Goal: Task Accomplishment & Management: Complete application form

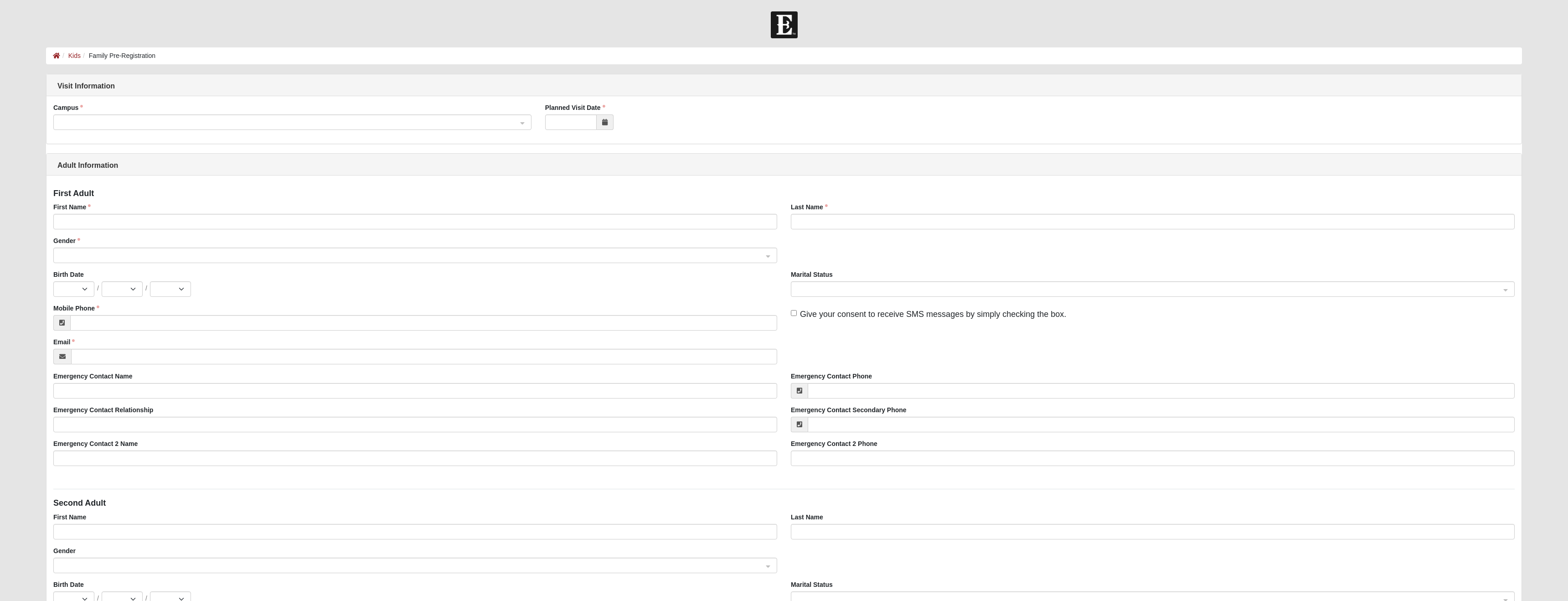
click at [127, 121] on span at bounding box center [288, 123] width 458 height 10
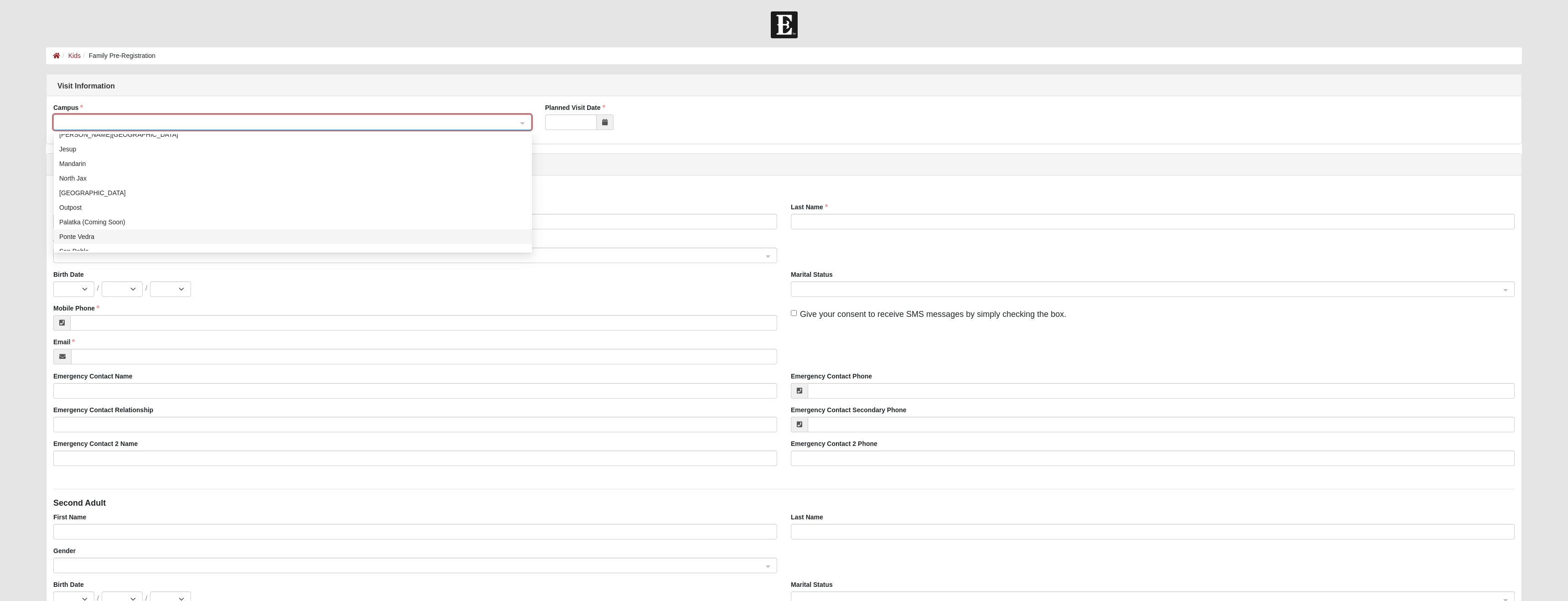
click at [78, 233] on div "Ponte Vedra" at bounding box center [292, 236] width 468 height 10
click at [569, 123] on input "Planned Visit Date" at bounding box center [571, 122] width 52 height 15
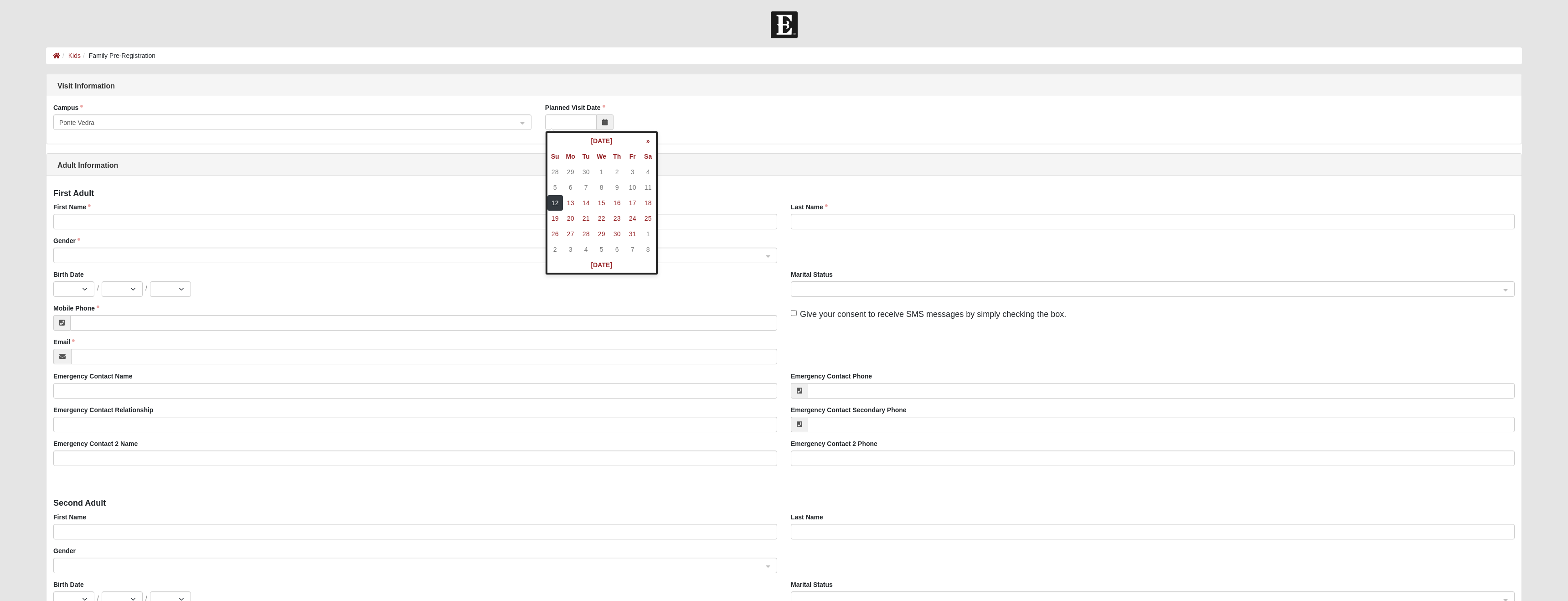
click at [553, 203] on td "12" at bounding box center [554, 202] width 15 height 15
type input "10/12/2025"
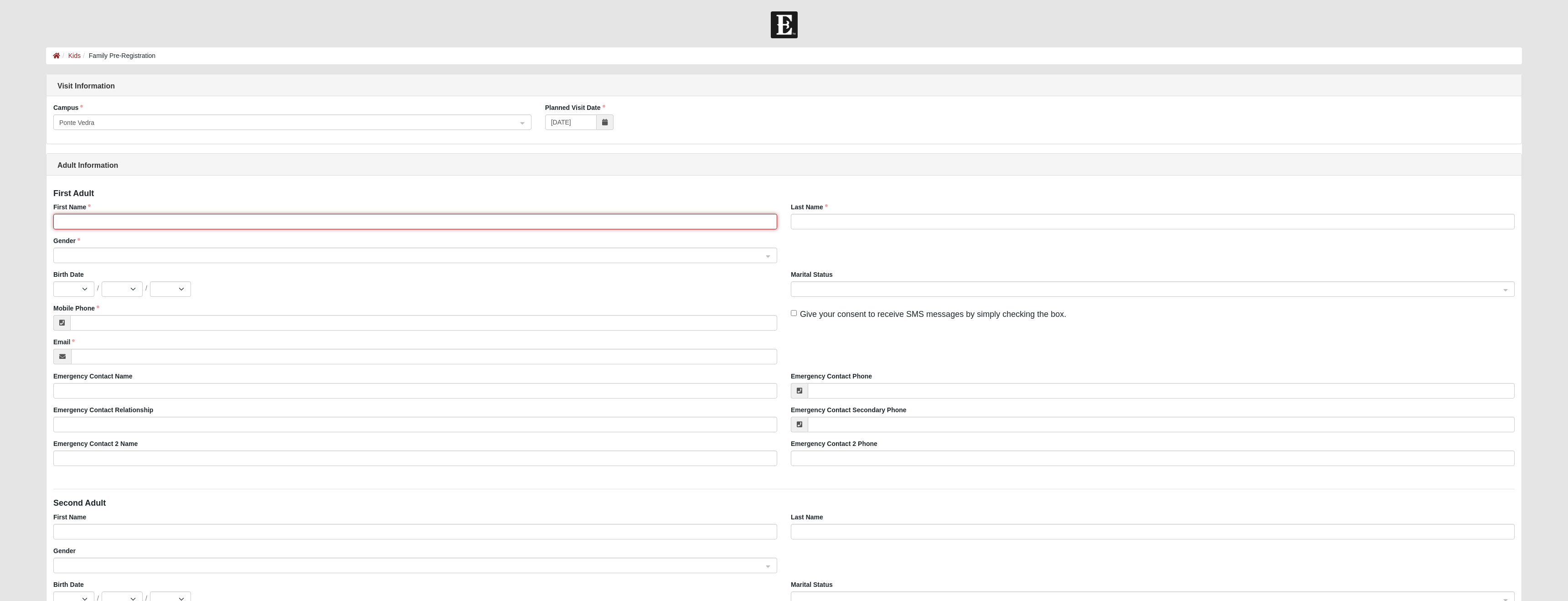
click at [117, 217] on input "First Name" at bounding box center [416, 221] width 724 height 15
type input "Tyler"
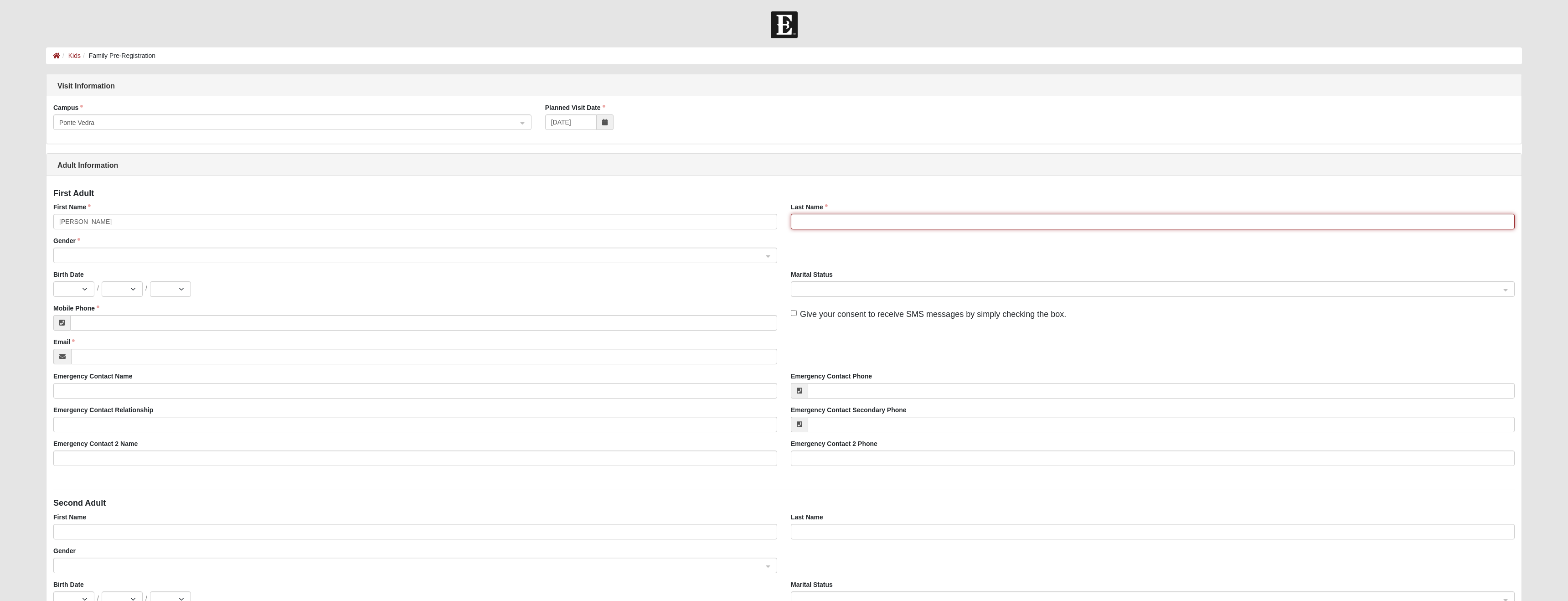
type input "Maloney"
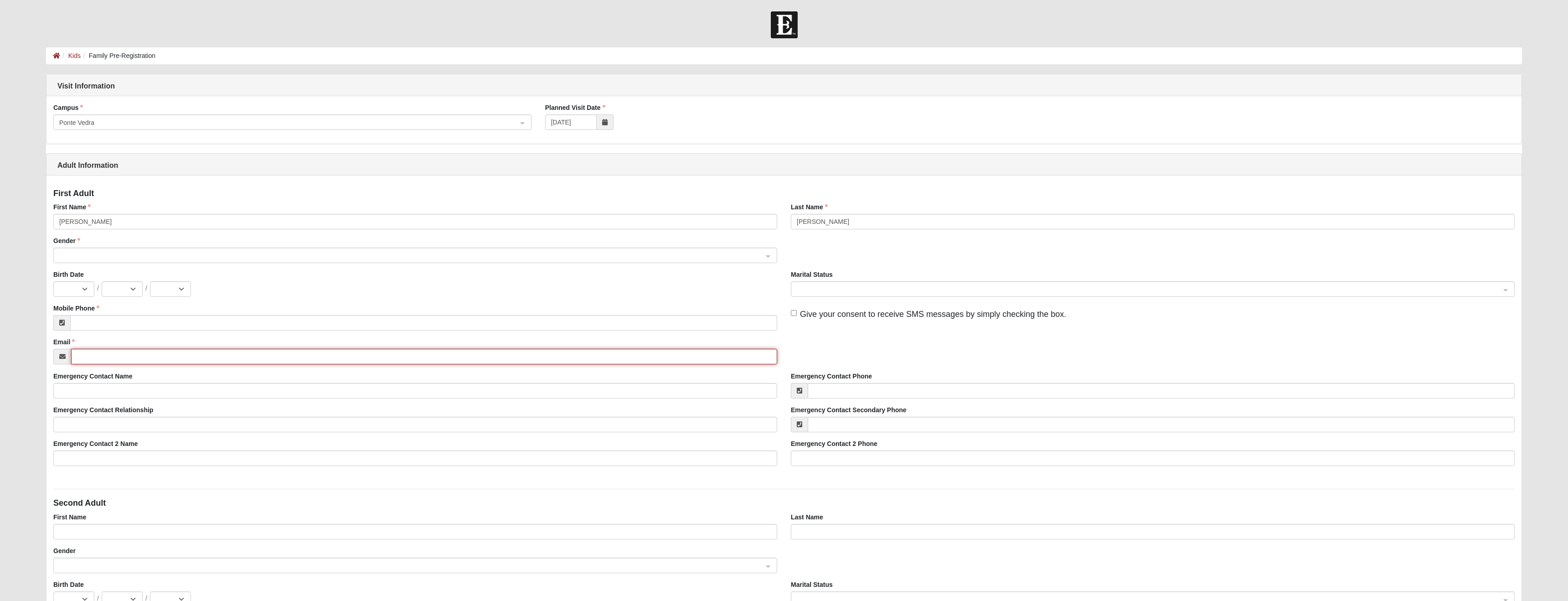
type input "tylerjmaloney@gmail.com"
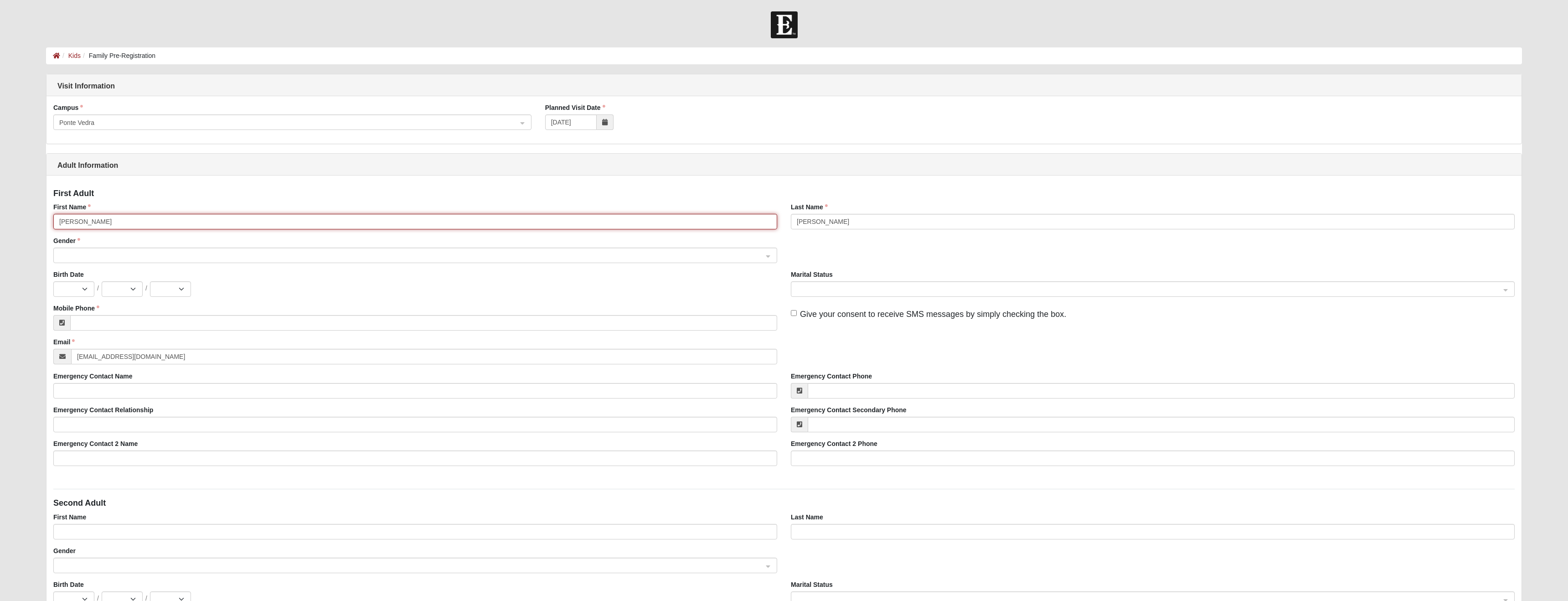
click at [112, 257] on span at bounding box center [410, 255] width 704 height 10
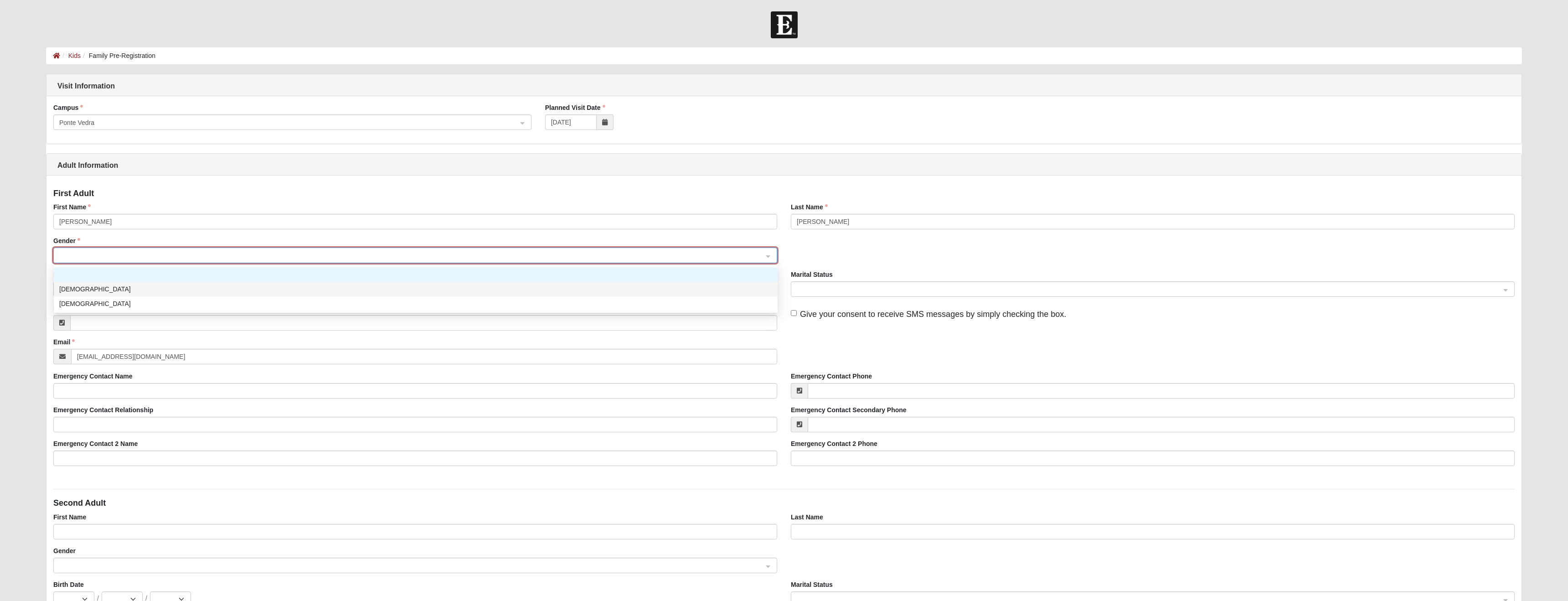
click at [89, 292] on div "Male" at bounding box center [415, 289] width 712 height 10
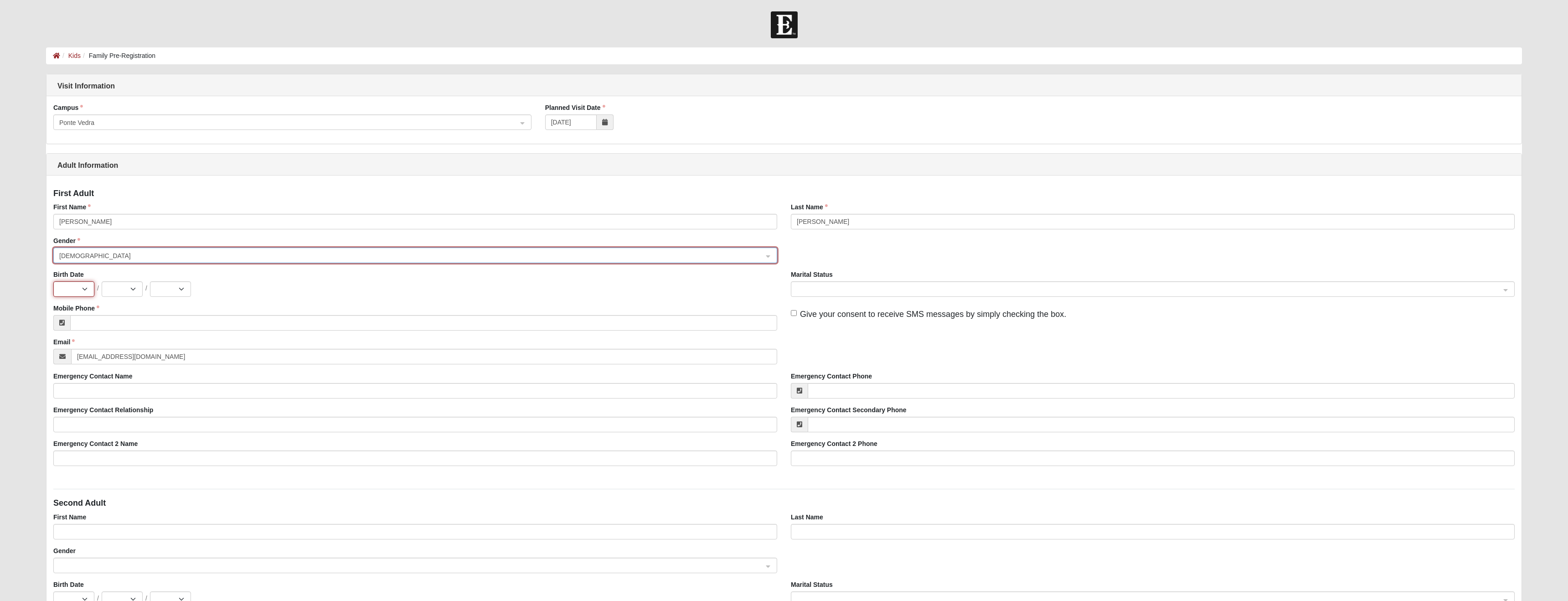
click at [89, 288] on select "Jan Feb Mar Apr May Jun Jul Aug Sep Oct Nov Dec" at bounding box center [74, 289] width 41 height 15
select select "1"
click at [54, 282] on select "Jan Feb Mar Apr May Jun Jul Aug Sep Oct Nov Dec" at bounding box center [74, 289] width 41 height 15
click at [135, 288] on select "1 2 3 4 5 6 7 8 9 10 11 12 13 14 15 16 17 18 19 20 21 22 23 24 25 26 27 28 29 3…" at bounding box center [122, 289] width 41 height 15
select select "5"
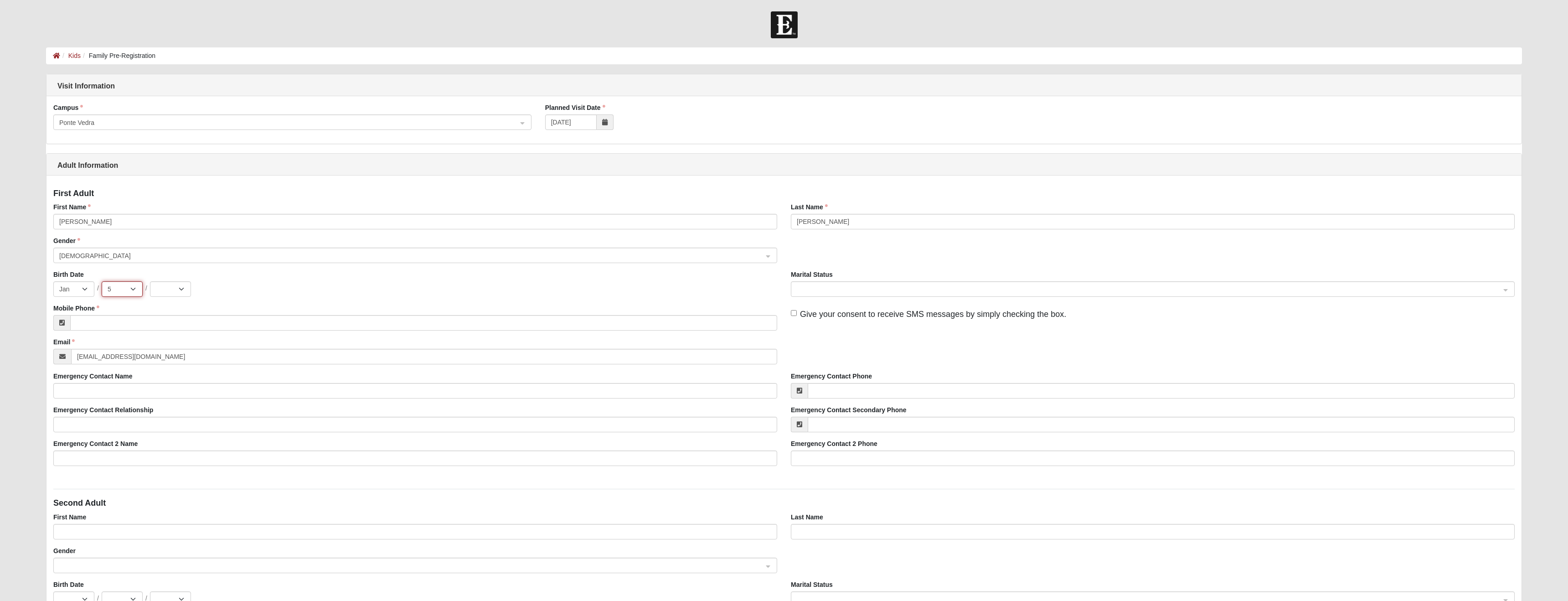
click at [102, 282] on select "1 2 3 4 5 6 7 8 9 10 11 12 13 14 15 16 17 18 19 20 21 22 23 24 25 26 27 28 29 3…" at bounding box center [122, 289] width 41 height 15
click at [181, 290] on select "2025 2024 2023 2022 2021 2020 2019 2018 2017 2016 2015 2014 2013 2012 2011 2010…" at bounding box center [171, 289] width 41 height 15
select select "1981"
click at [150, 282] on select "2025 2024 2023 2022 2021 2020 2019 2018 2017 2016 2015 2014 2013 2012 2011 2010…" at bounding box center [171, 289] width 41 height 15
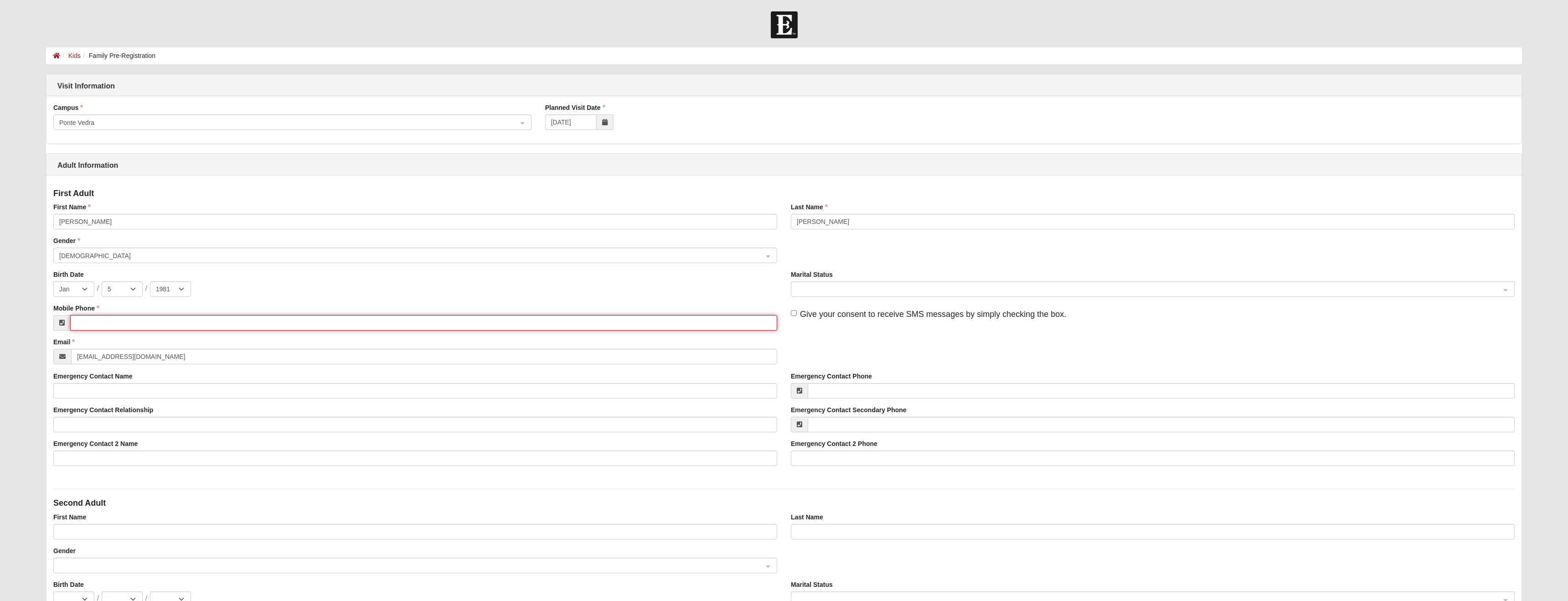
click at [115, 323] on input "Mobile Phone" at bounding box center [424, 322] width 707 height 15
type input "(908) 447-7845"
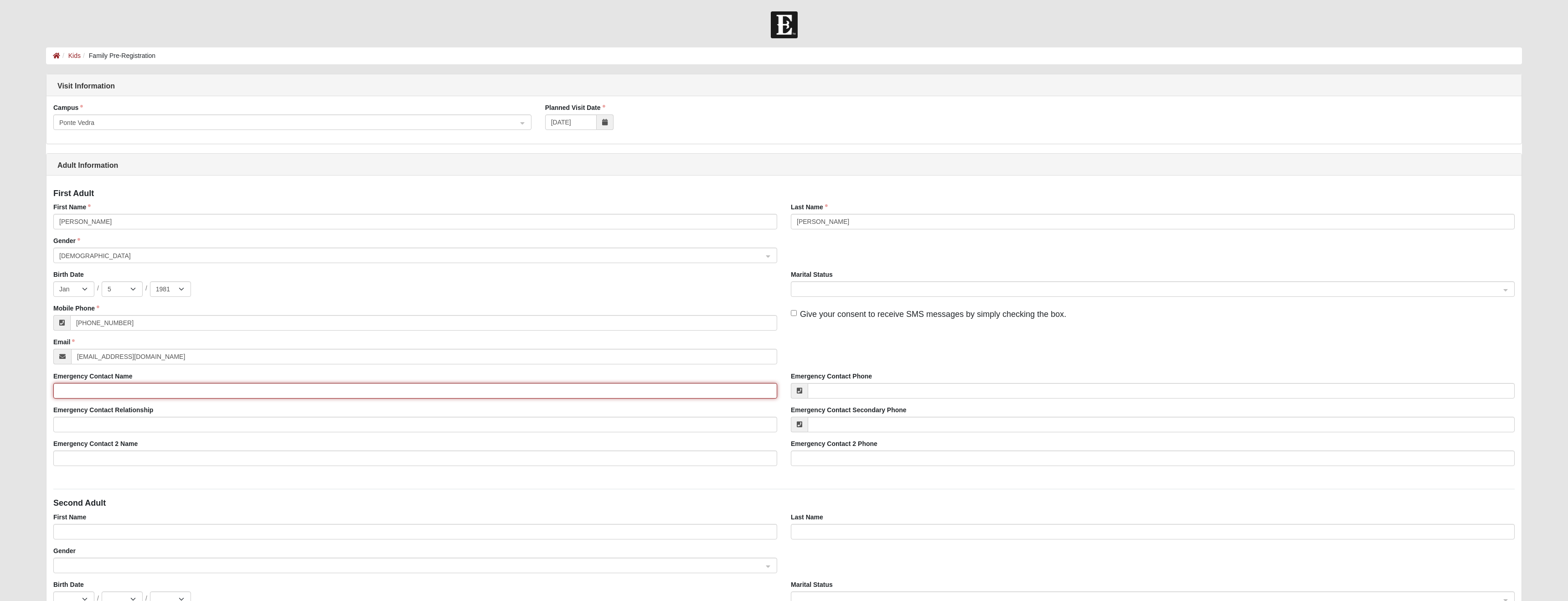
click at [102, 386] on input "Emergency Contact Name" at bounding box center [416, 390] width 724 height 15
click at [820, 286] on span at bounding box center [1148, 289] width 704 height 10
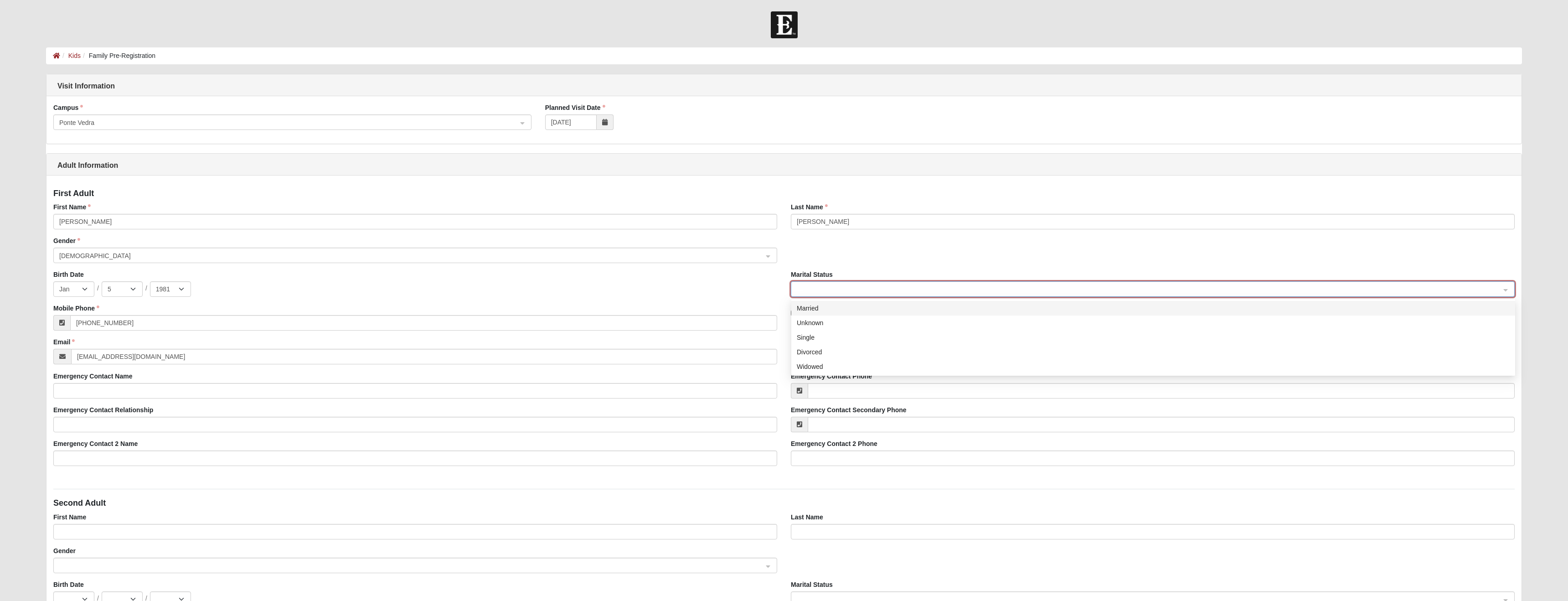
click at [815, 306] on div "Married" at bounding box center [1152, 308] width 712 height 10
click at [794, 311] on input "Give your consent to receive SMS messages by simply checking the box." at bounding box center [794, 313] width 6 height 6
checkbox input "true"
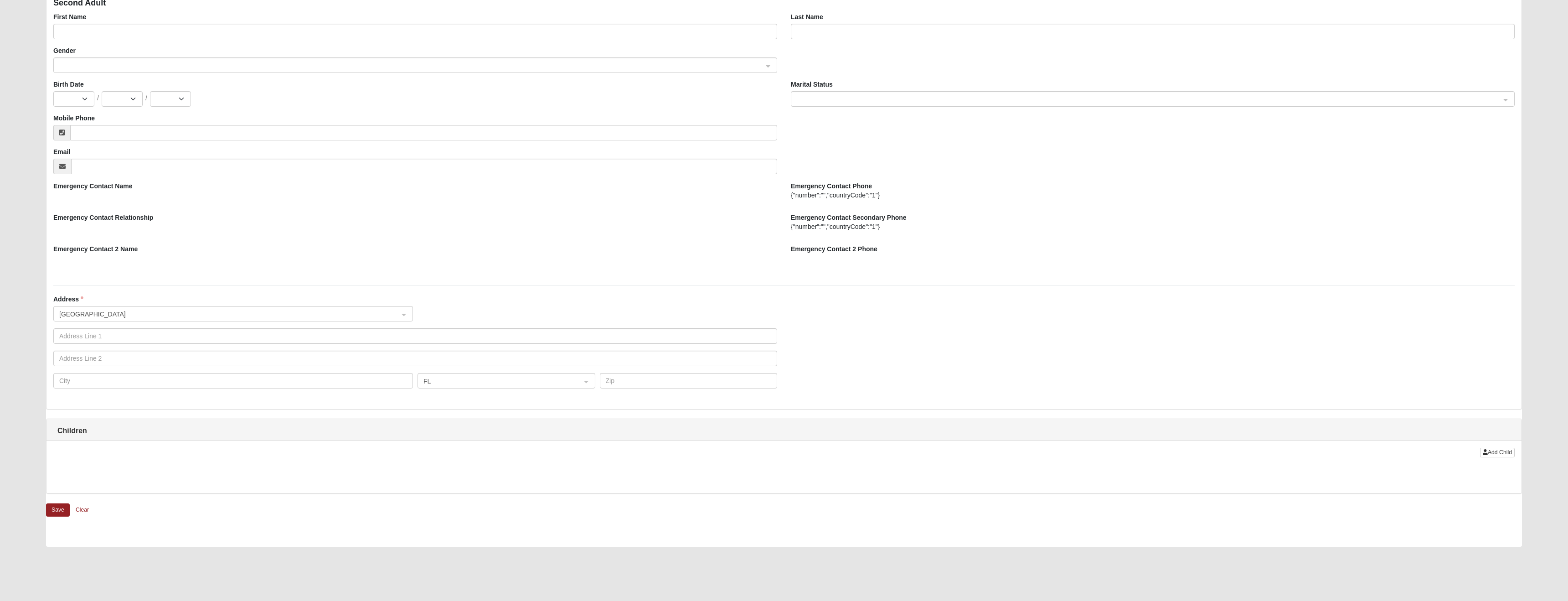
scroll to position [504, 0]
click at [100, 308] on span "United States" at bounding box center [224, 310] width 332 height 10
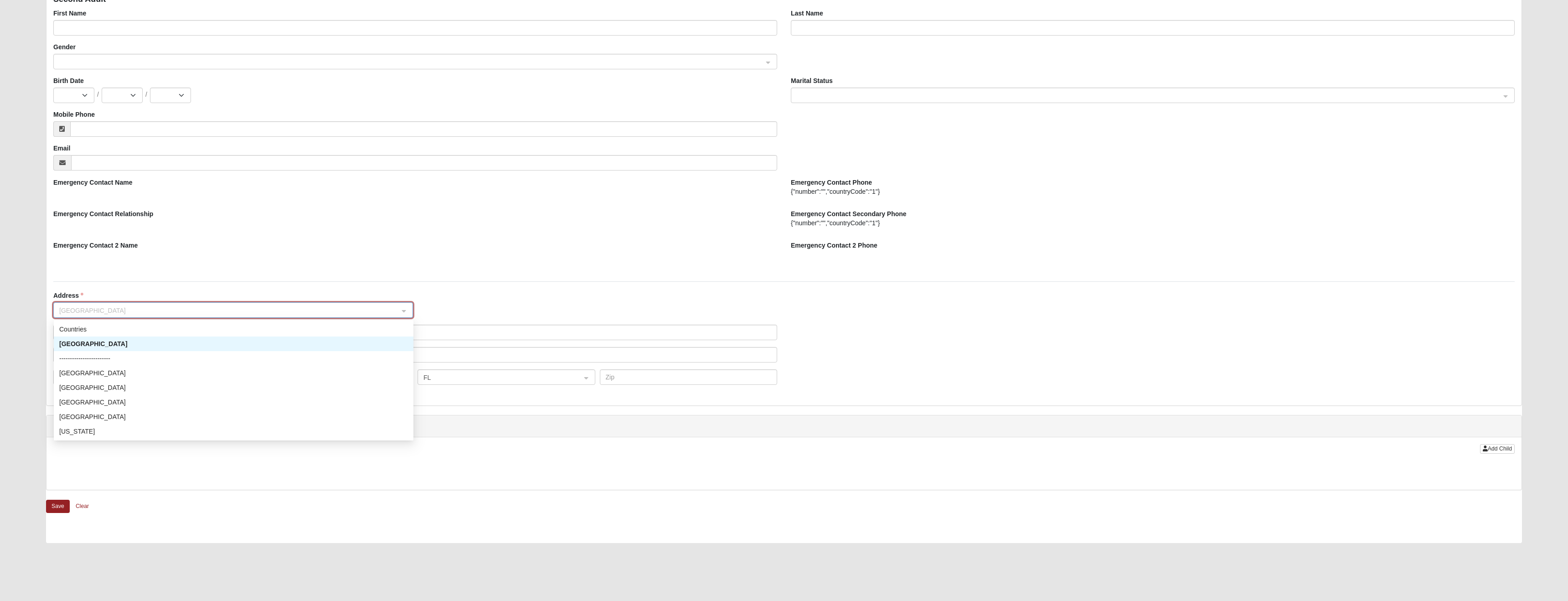
click at [84, 341] on div "United States" at bounding box center [233, 343] width 349 height 10
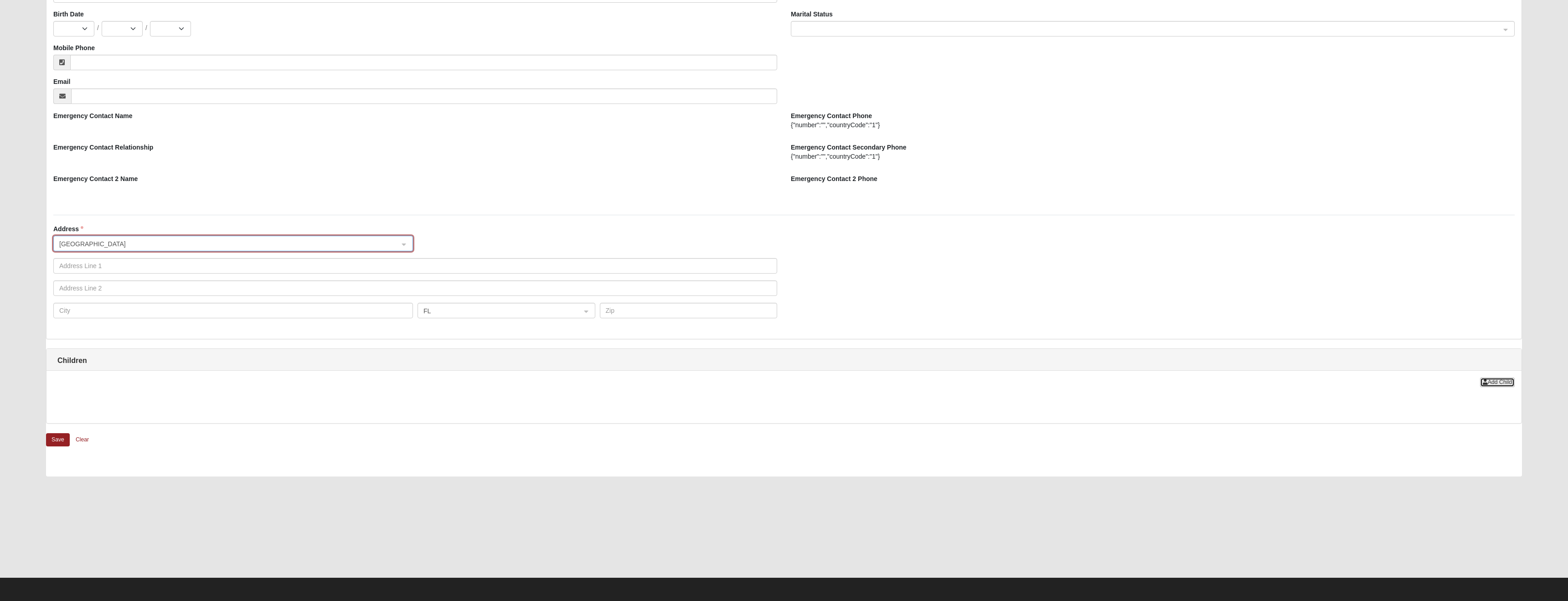
click at [1496, 382] on span "Add Child" at bounding box center [1499, 382] width 24 height 6
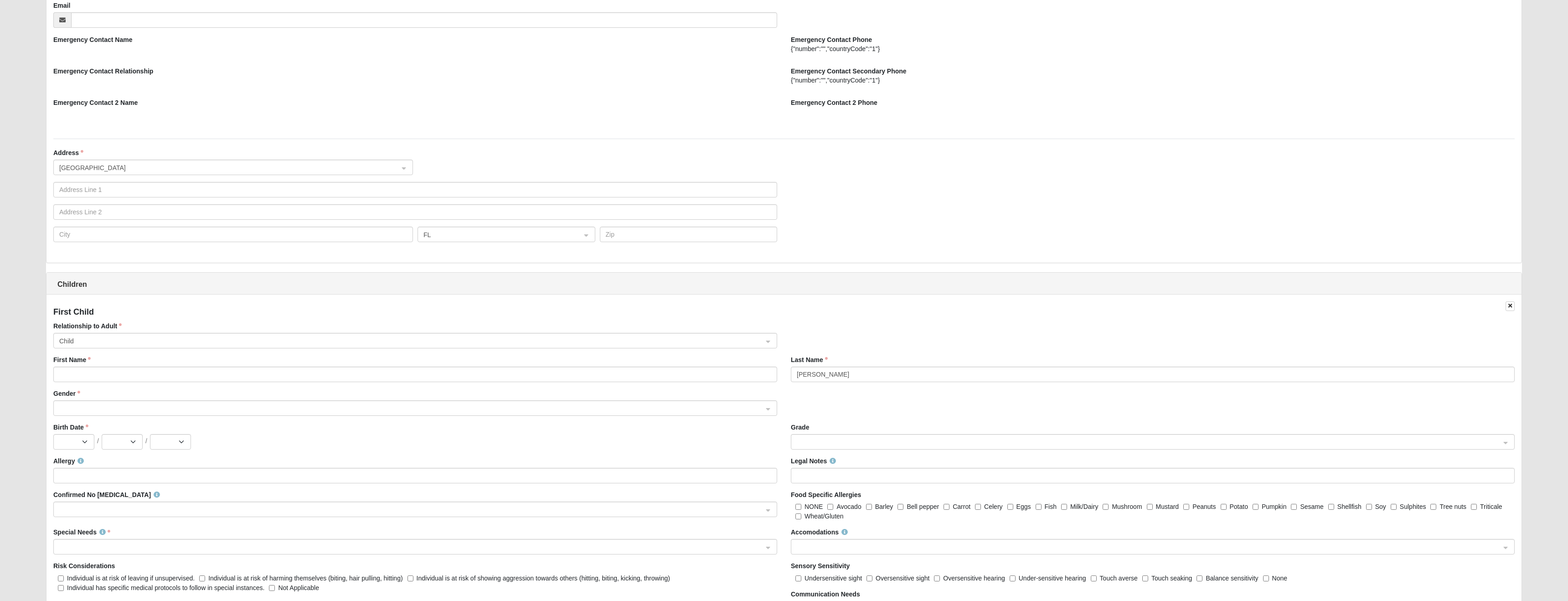
scroll to position [677, 0]
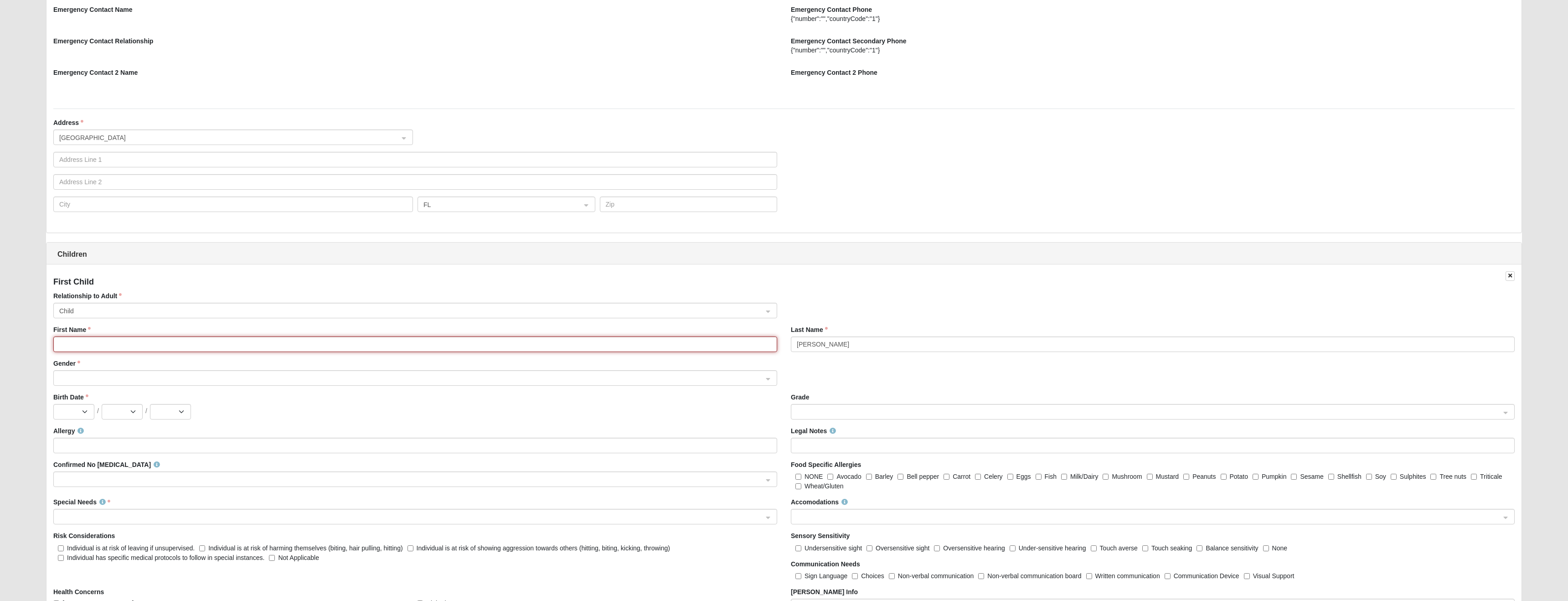
click at [78, 348] on input "First Name" at bounding box center [416, 343] width 724 height 15
click at [89, 377] on span at bounding box center [410, 378] width 704 height 10
type input "Gage"
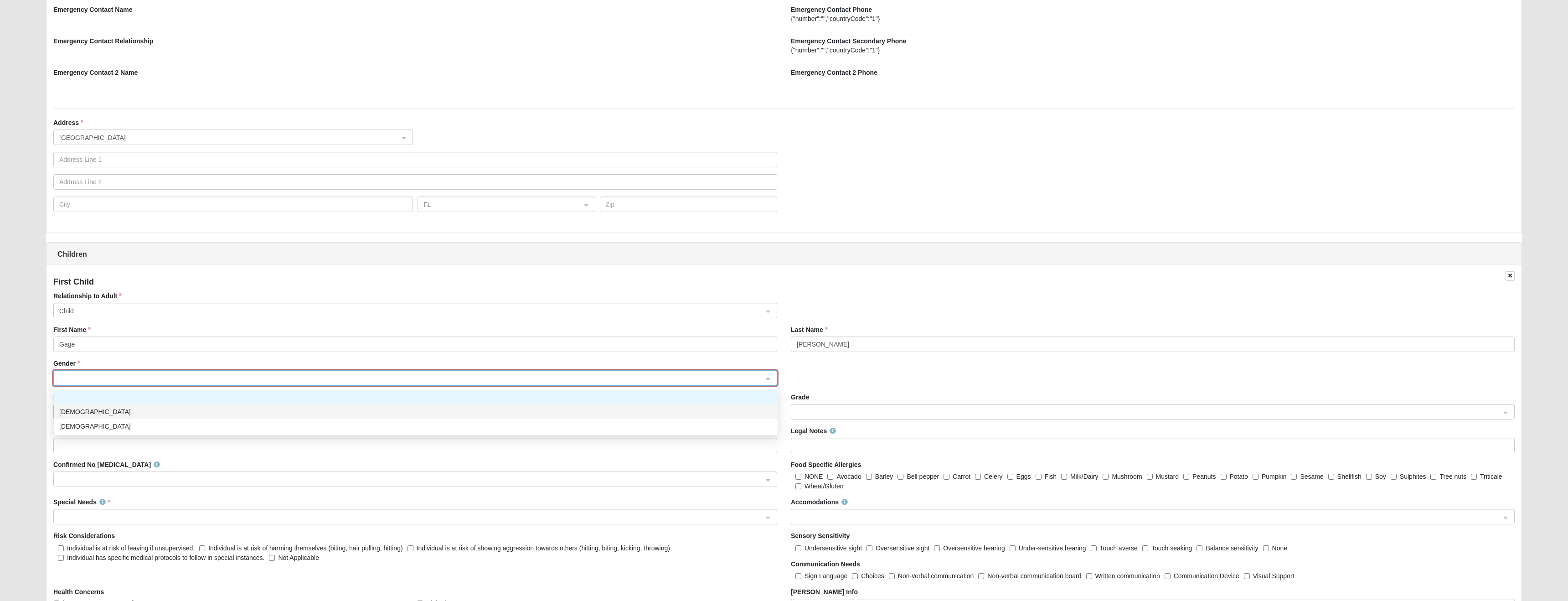
click at [73, 408] on div "Male" at bounding box center [415, 411] width 712 height 10
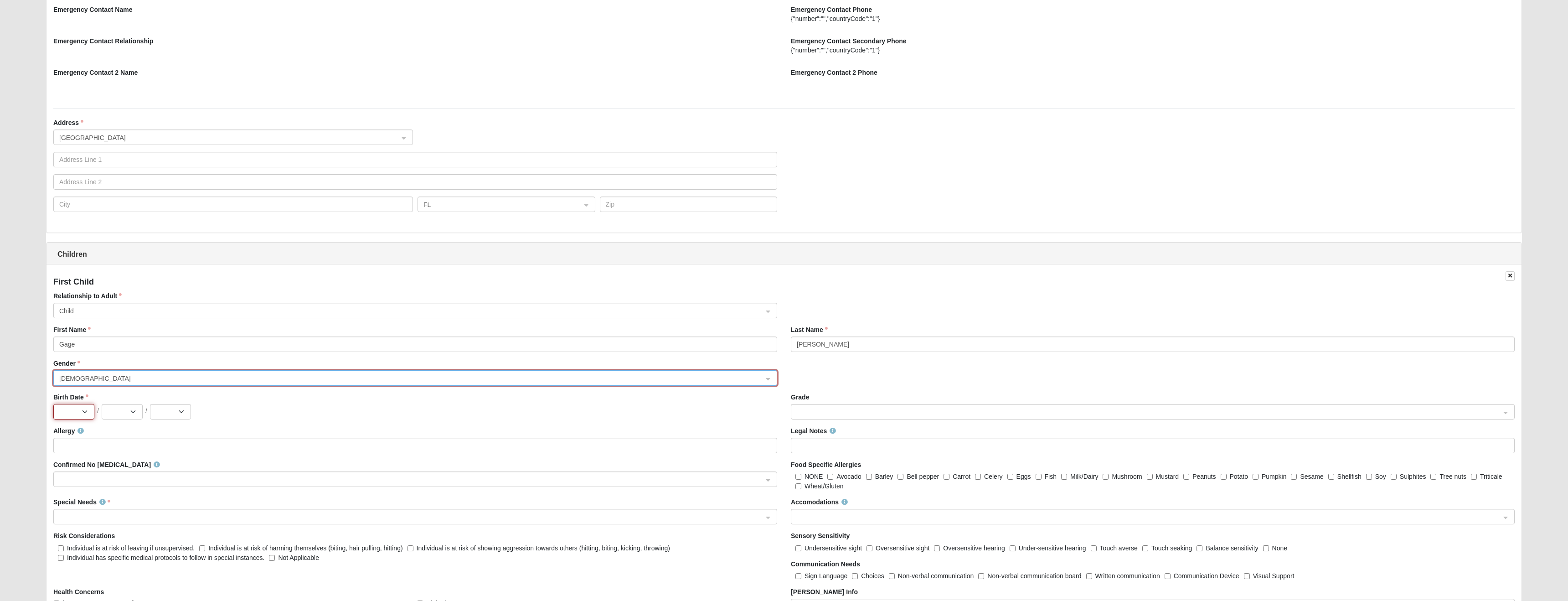
click at [84, 411] on select "Jan Feb Mar Apr May Jun Jul Aug Sep Oct Nov Dec" at bounding box center [74, 411] width 41 height 15
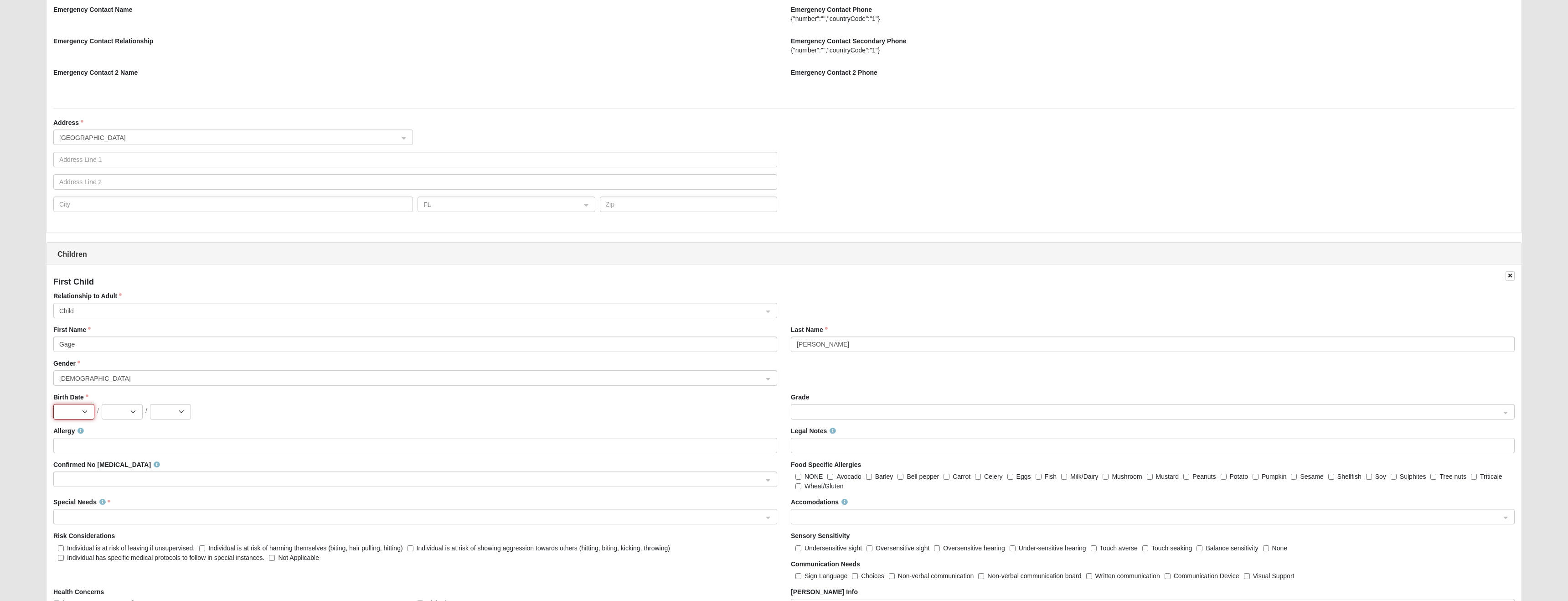
select select "1"
click at [54, 404] on select "Jan Feb Mar Apr May Jun Jul Aug Sep Oct Nov Dec" at bounding box center [74, 411] width 41 height 15
click at [135, 411] on select "1 2 3 4 5 6 7 8 9 10 11 12 13 14 15 16 17 18 19 20 21 22 23 24 25 26 27 28 29 3…" at bounding box center [122, 411] width 41 height 15
select select "5"
click at [102, 404] on select "1 2 3 4 5 6 7 8 9 10 11 12 13 14 15 16 17 18 19 20 21 22 23 24 25 26 27 28 29 3…" at bounding box center [122, 411] width 41 height 15
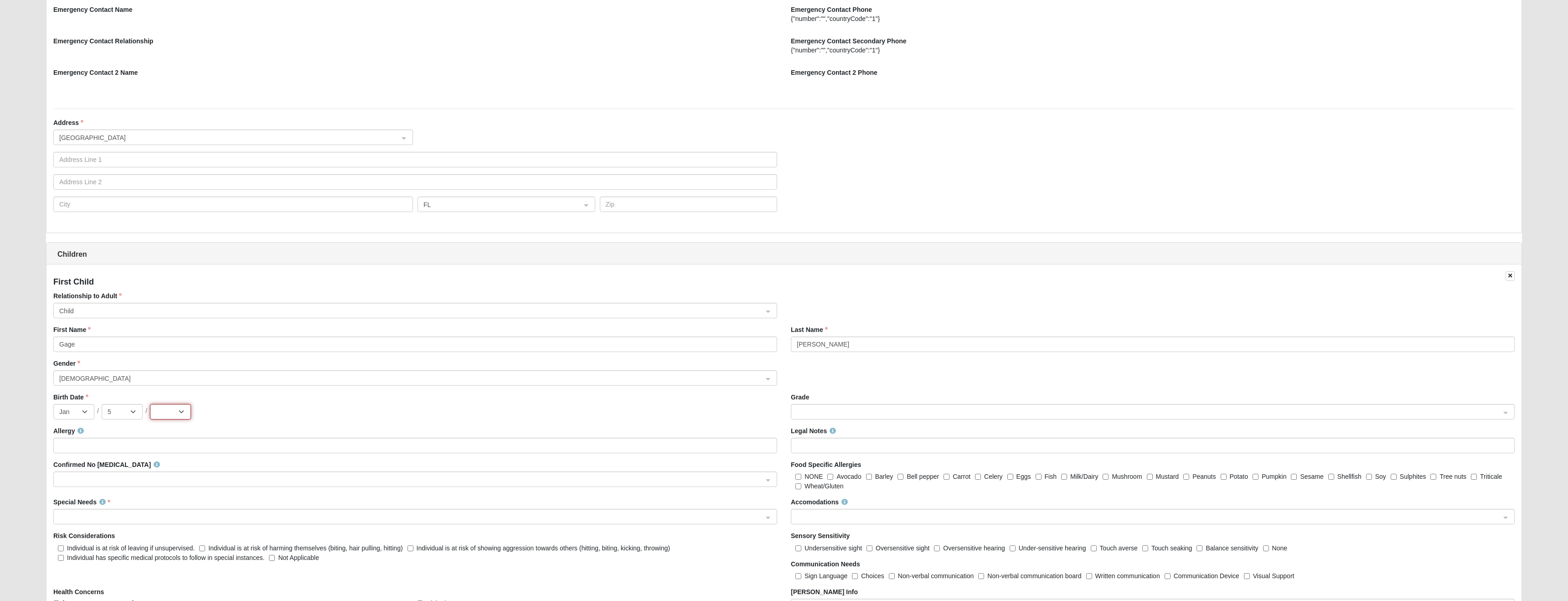
click at [182, 412] on select "2025 2024 2023 2022 2021 2020 2019 2018 2017 2016 2015 2014 2013 2012 2011 2010…" at bounding box center [171, 411] width 41 height 15
select select "2017"
click at [150, 404] on select "2025 2024 2023 2022 2021 2020 2019 2018 2017 2016 2015 2014 2013 2012 2011 2010…" at bounding box center [171, 411] width 41 height 15
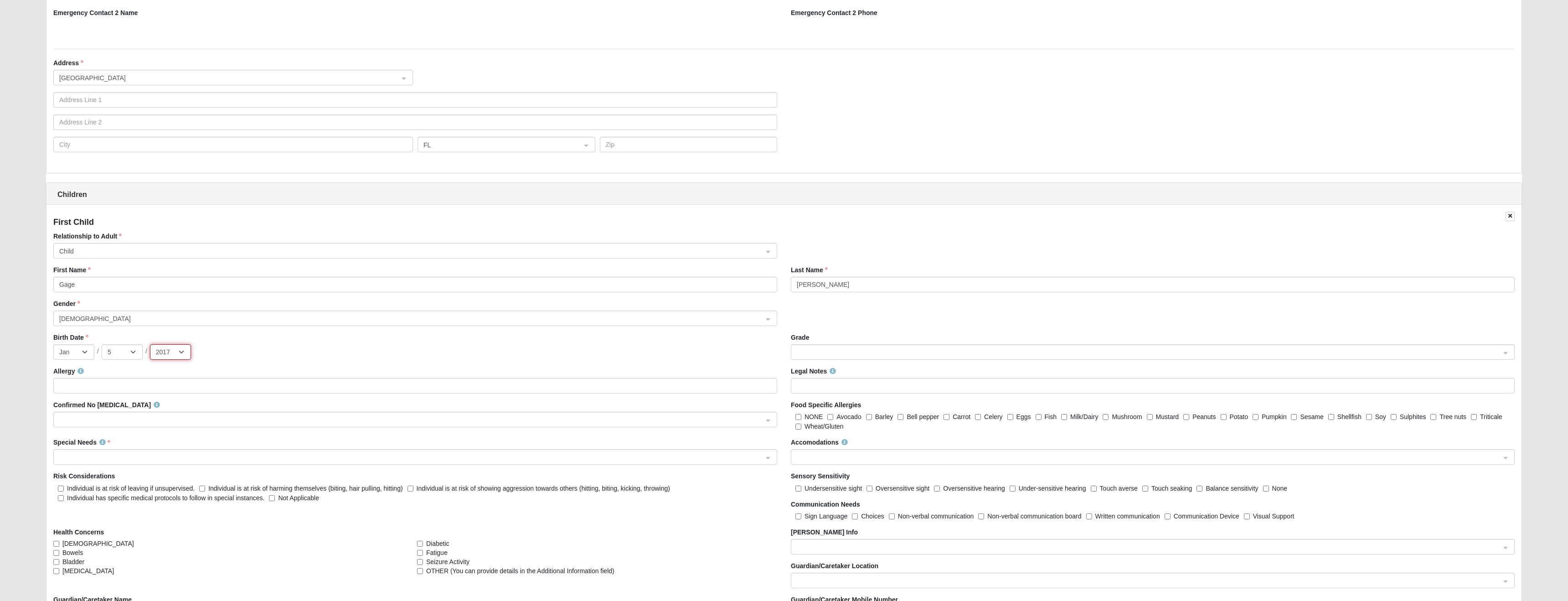
scroll to position [741, 0]
click at [89, 452] on span at bounding box center [410, 453] width 704 height 10
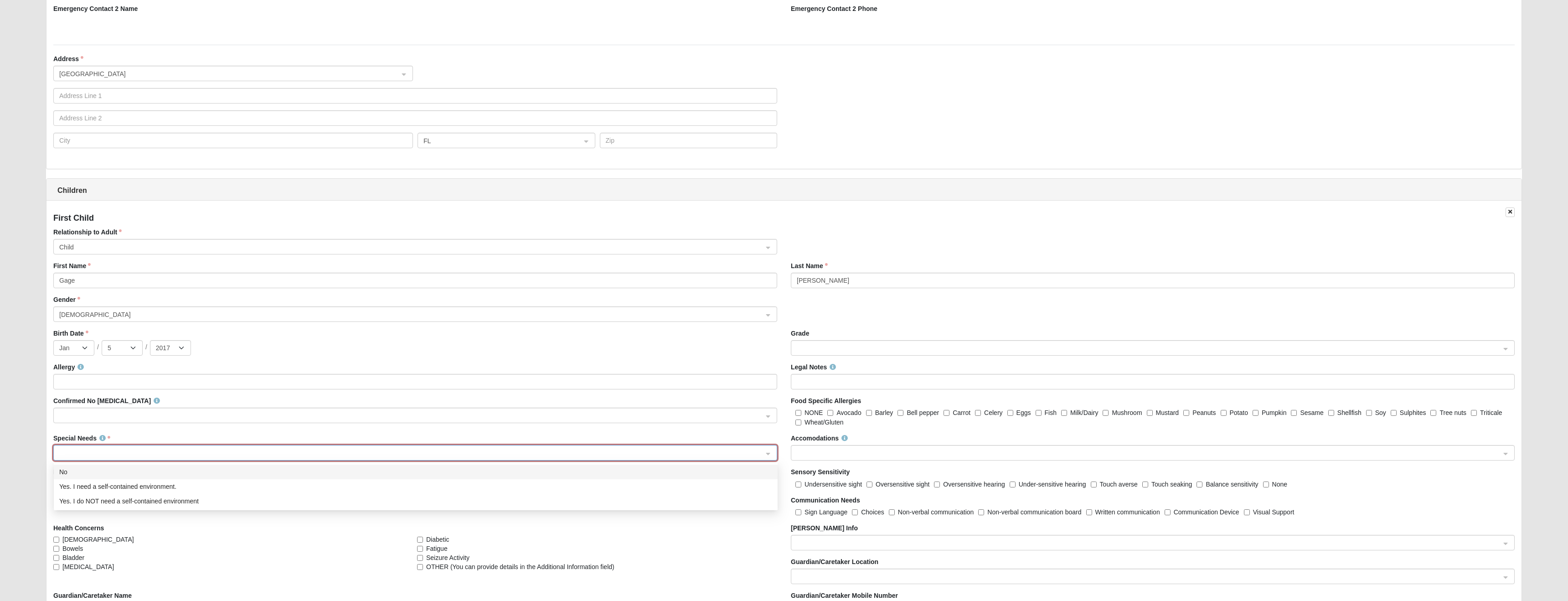
click at [82, 470] on div "No" at bounding box center [415, 471] width 712 height 10
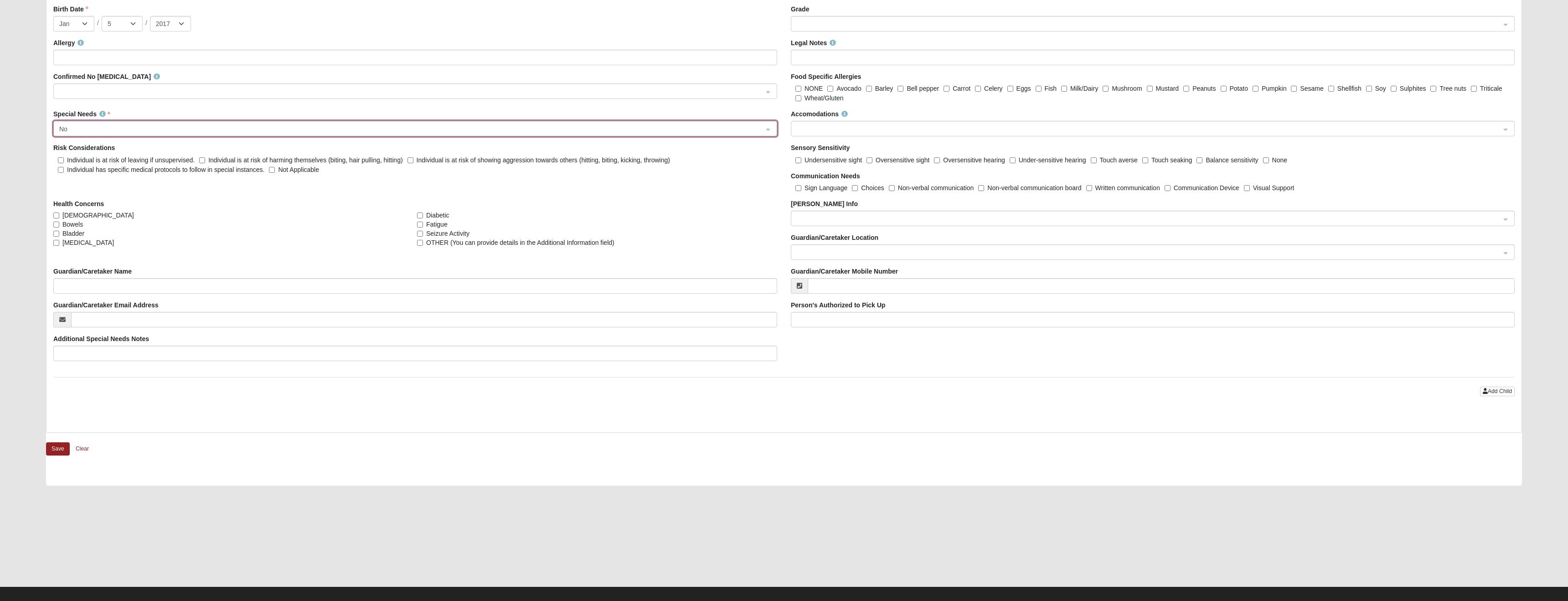
scroll to position [1074, 0]
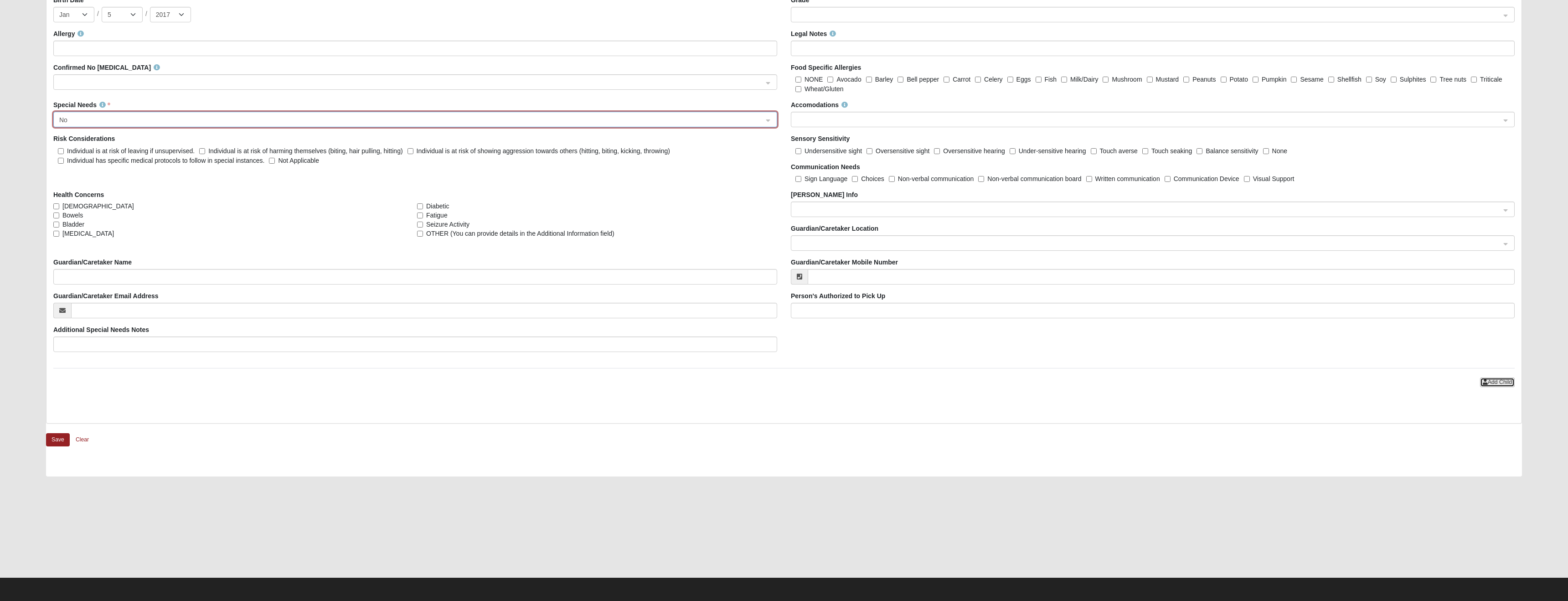
click at [1497, 383] on span "Add Child" at bounding box center [1499, 382] width 24 height 6
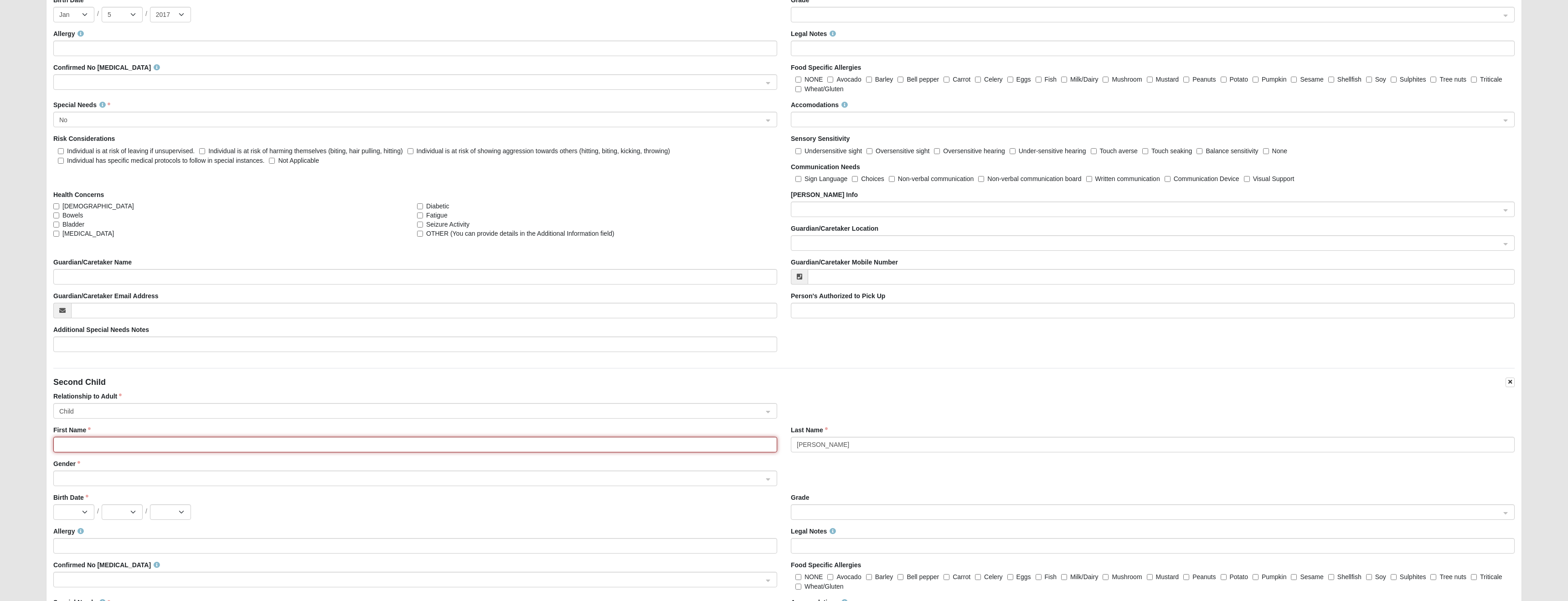
click at [77, 443] on input "First Name" at bounding box center [416, 444] width 724 height 15
click at [90, 478] on span at bounding box center [410, 478] width 704 height 10
type input "Bear"
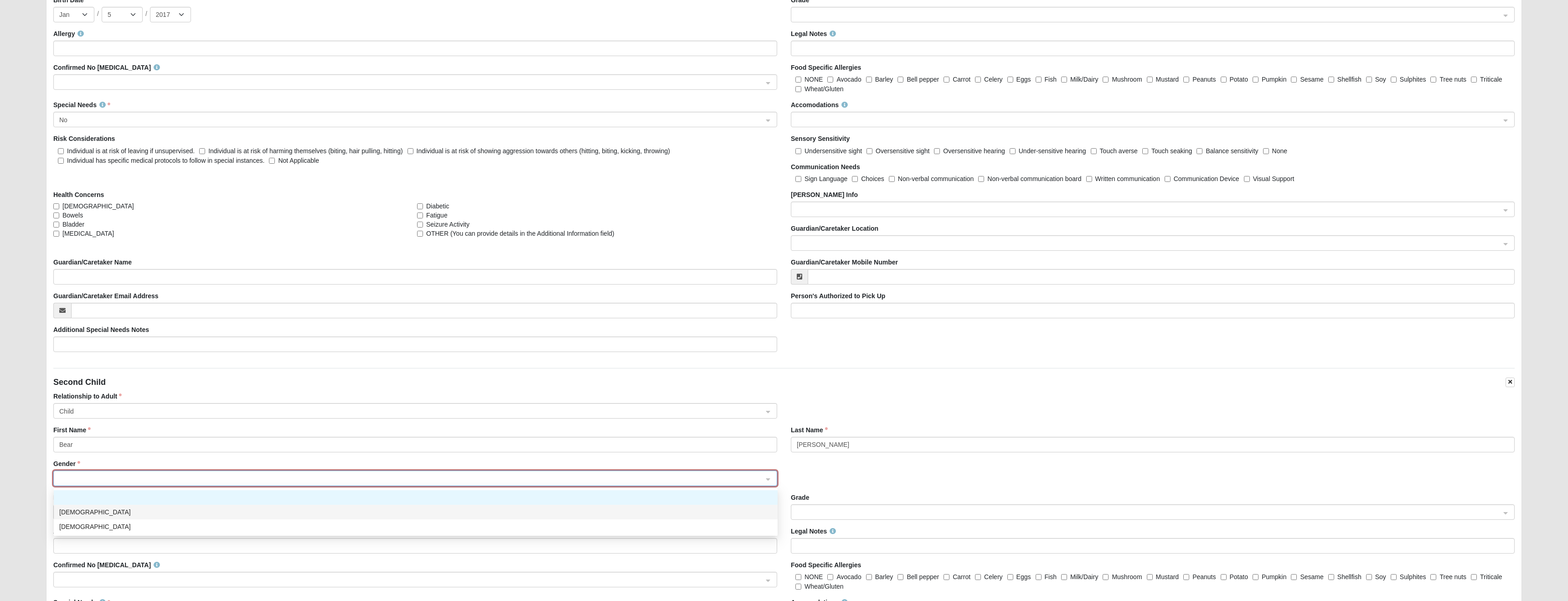
drag, startPoint x: 82, startPoint y: 508, endPoint x: 89, endPoint y: 504, distance: 8.1
click at [82, 508] on div "Male" at bounding box center [415, 512] width 712 height 10
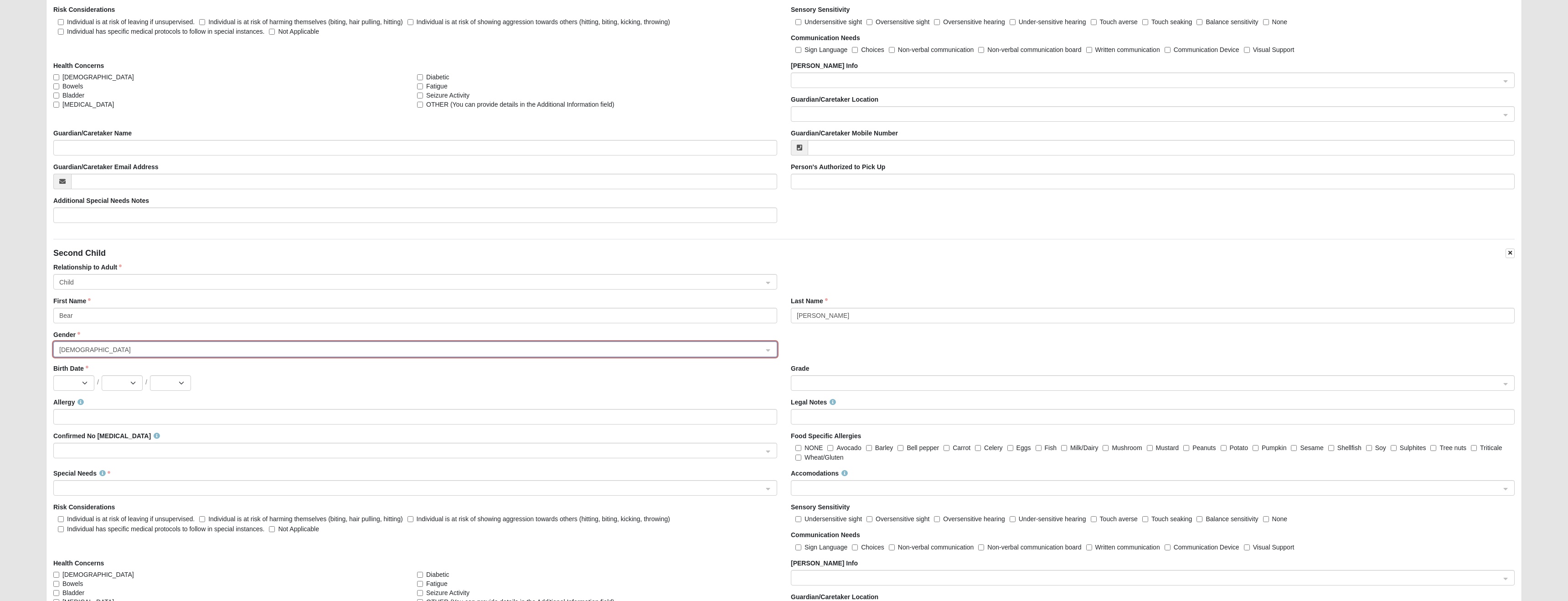
scroll to position [1208, 0]
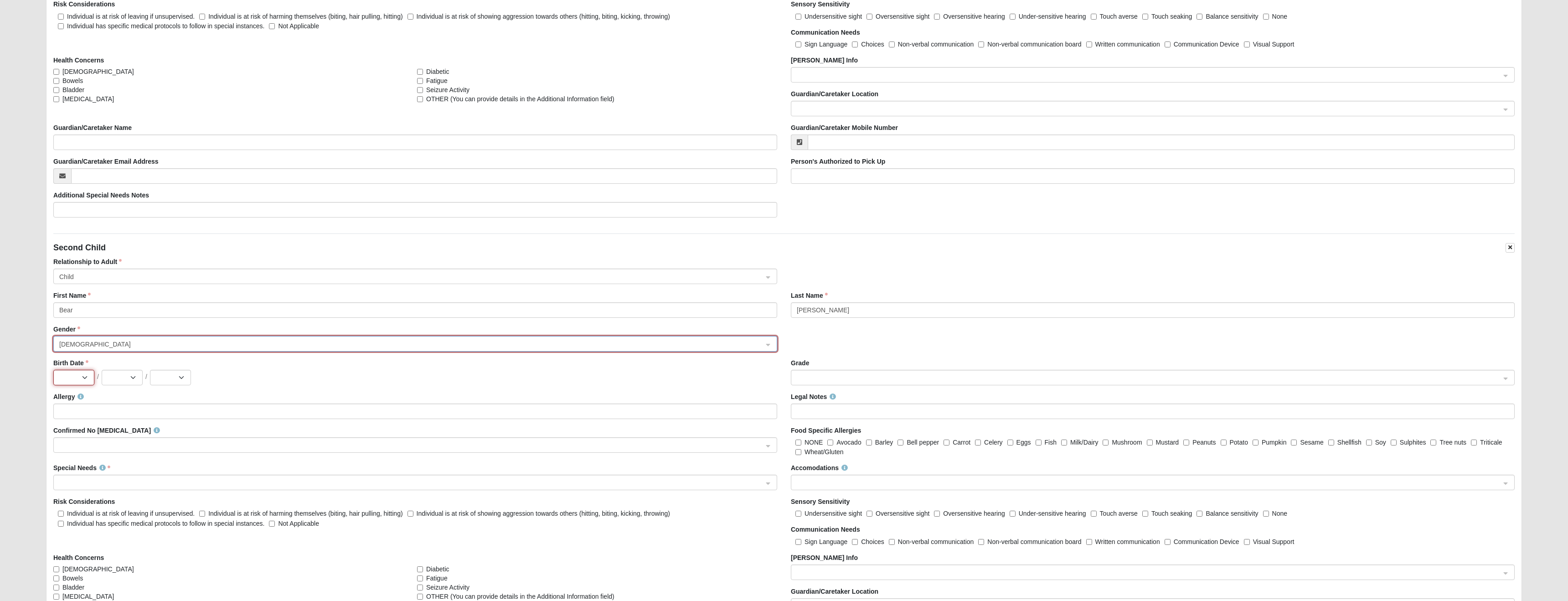
click at [87, 377] on select "Jan Feb Mar Apr May Jun Jul Aug Sep Oct Nov Dec" at bounding box center [74, 377] width 41 height 15
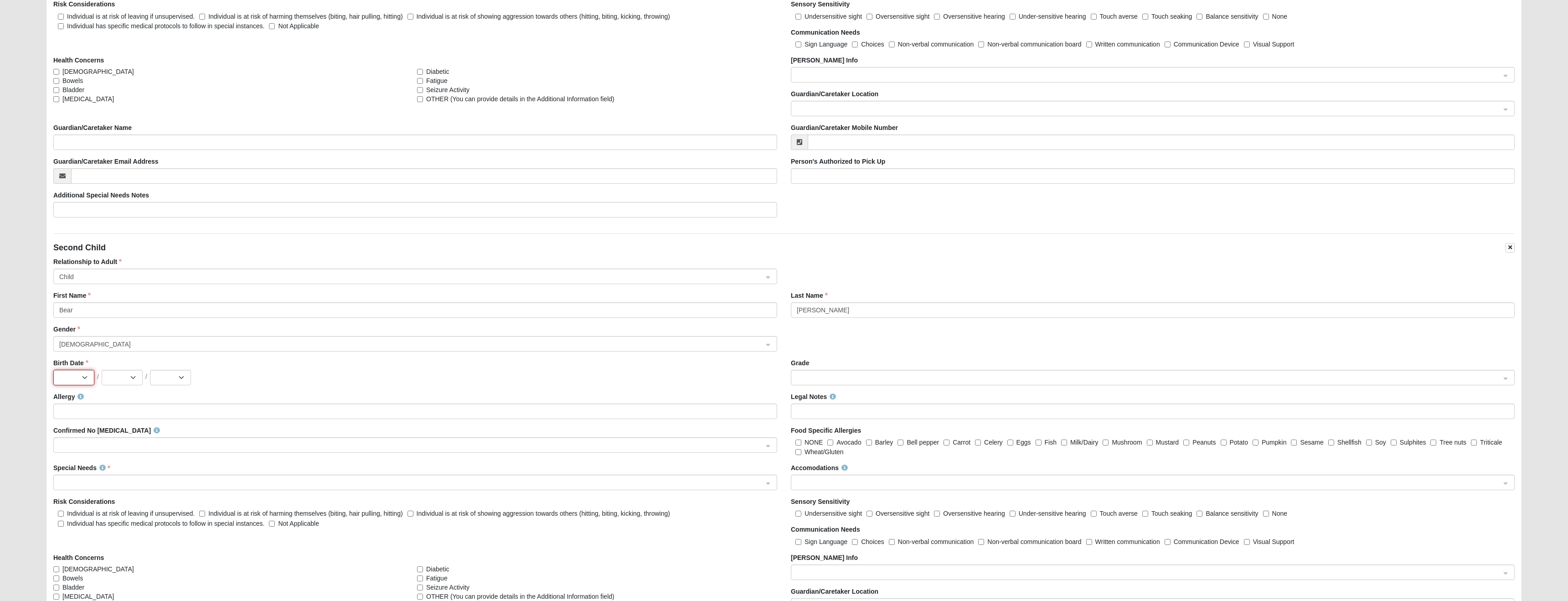
select select "9"
click at [54, 369] on select "Jan Feb Mar Apr May Jun Jul Aug Sep Oct Nov Dec" at bounding box center [74, 377] width 41 height 15
click at [133, 376] on select "1 2 3 4 5 6 7 8 9 10 11 12 13 14 15 16 17 18 19 20 21 22 23 24 25 26 27 28 29 30" at bounding box center [122, 377] width 41 height 15
select select "20"
click at [102, 369] on select "1 2 3 4 5 6 7 8 9 10 11 12 13 14 15 16 17 18 19 20 21 22 23 24 25 26 27 28 29 30" at bounding box center [122, 377] width 41 height 15
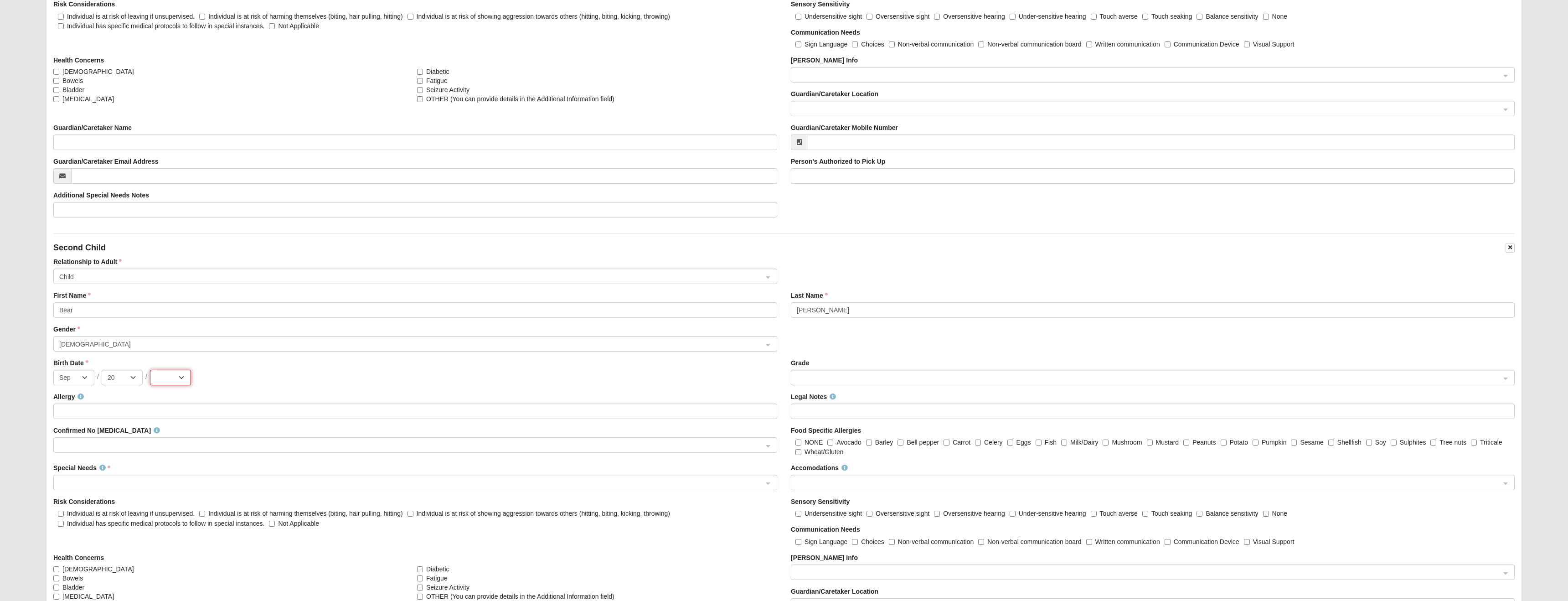
click at [182, 378] on select "2025 2024 2023 2022 2021 2020 2019 2018 2017 2016 2015 2014 2013 2012 2011 2010…" at bounding box center [171, 377] width 41 height 15
select select "2018"
click at [150, 369] on select "2025 2024 2023 2022 2021 2020 2019 2018 2017 2016 2015 2014 2013 2012 2011 2010…" at bounding box center [171, 377] width 41 height 15
click at [139, 480] on span at bounding box center [410, 482] width 704 height 10
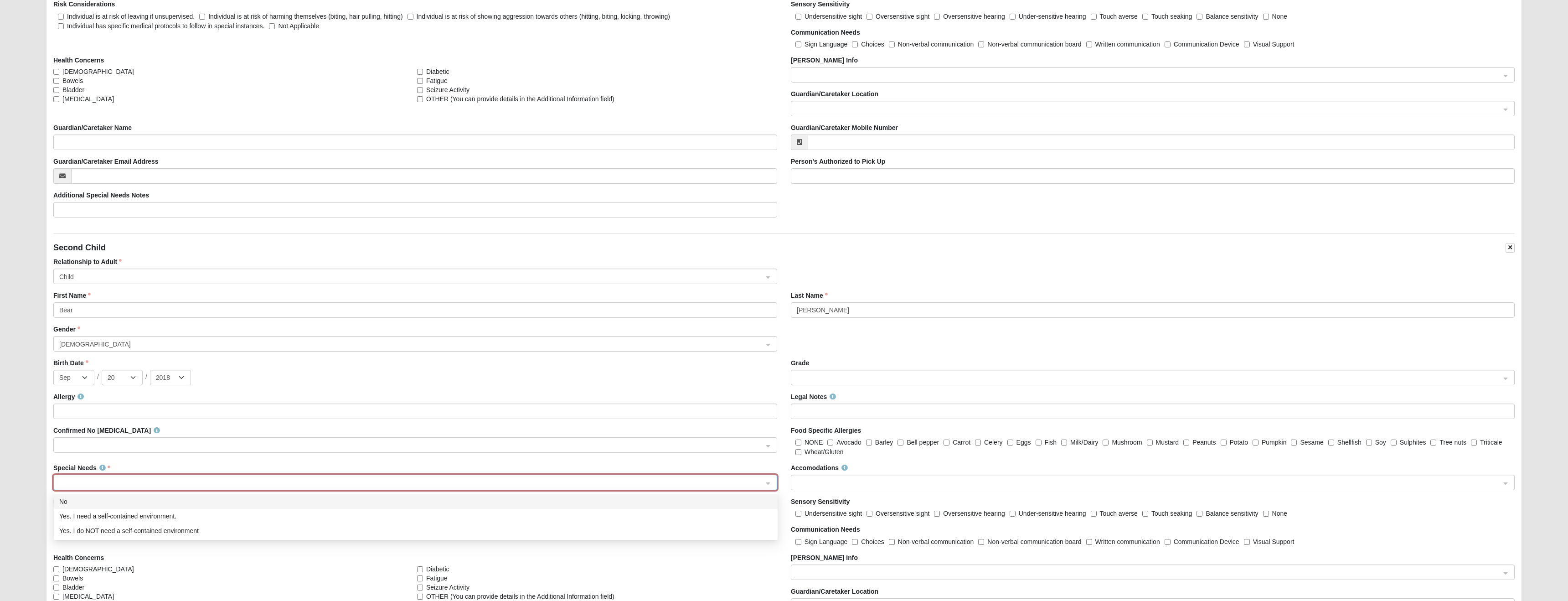
click at [114, 500] on div "No" at bounding box center [415, 501] width 712 height 10
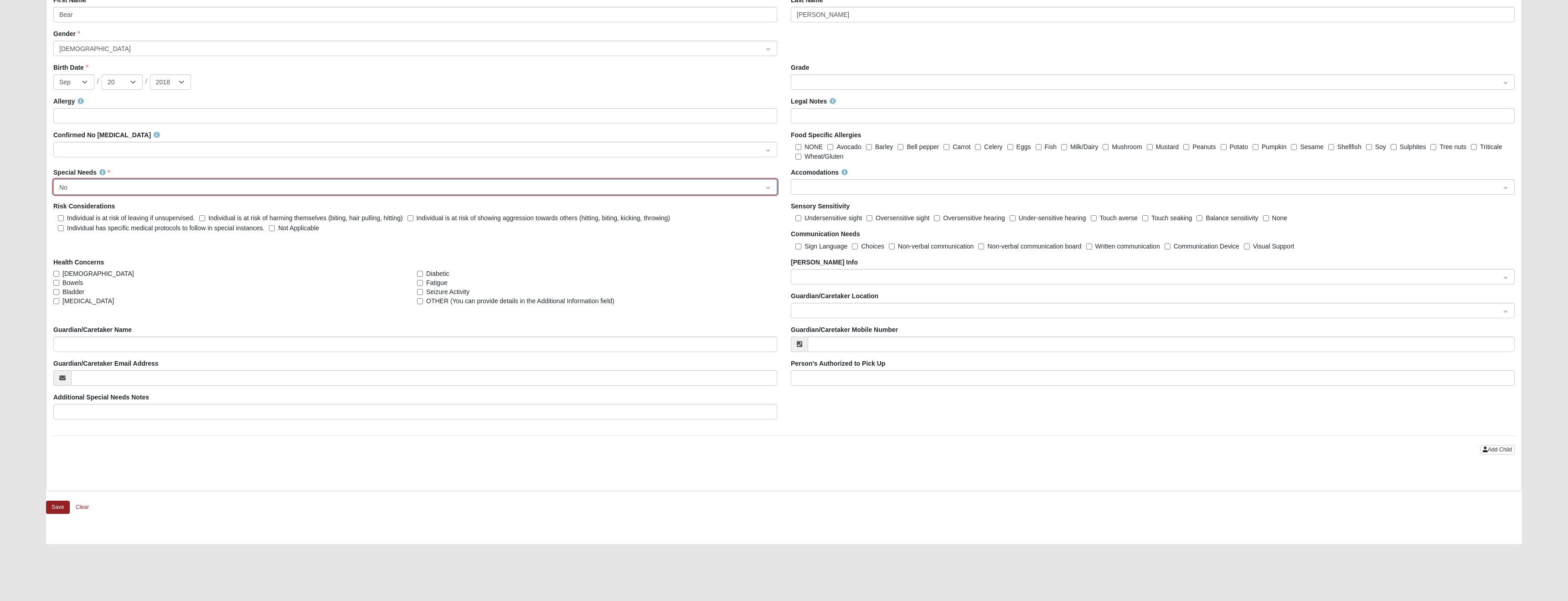
scroll to position [1509, 0]
click at [1503, 447] on span "Add Child" at bounding box center [1499, 444] width 24 height 6
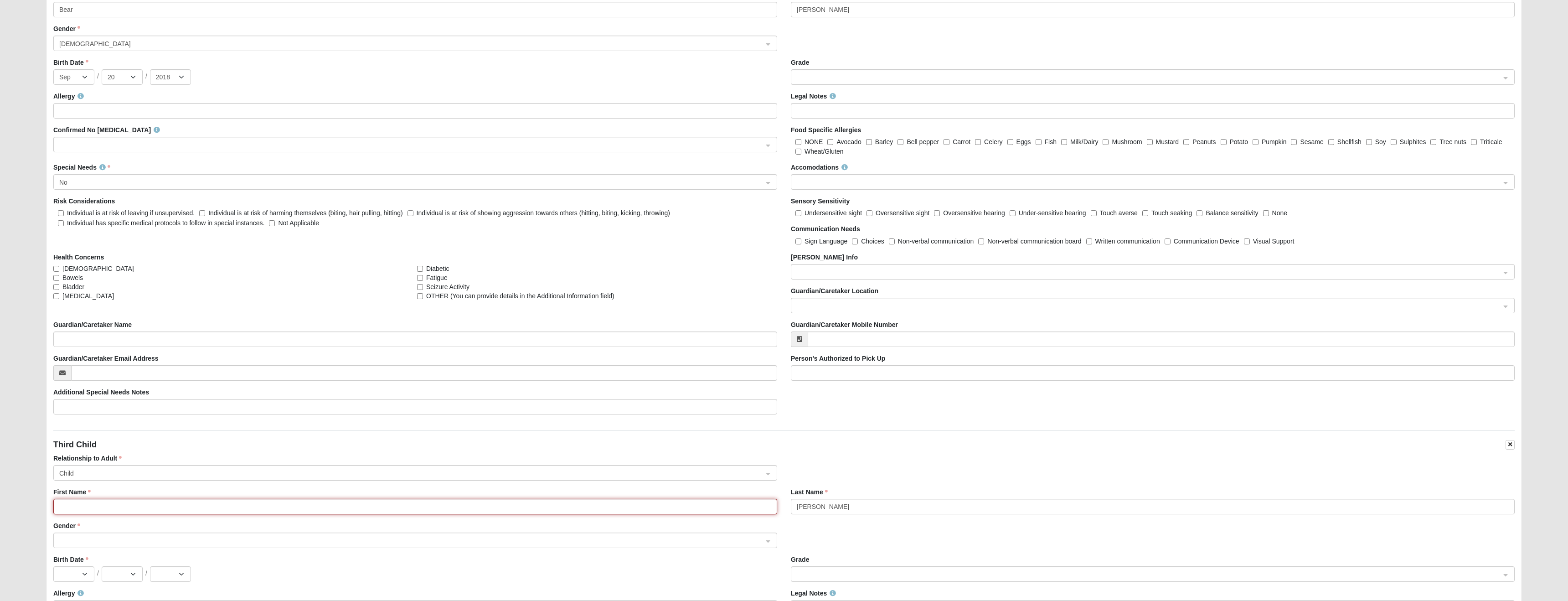
click at [76, 503] on input "First Name" at bounding box center [416, 506] width 724 height 15
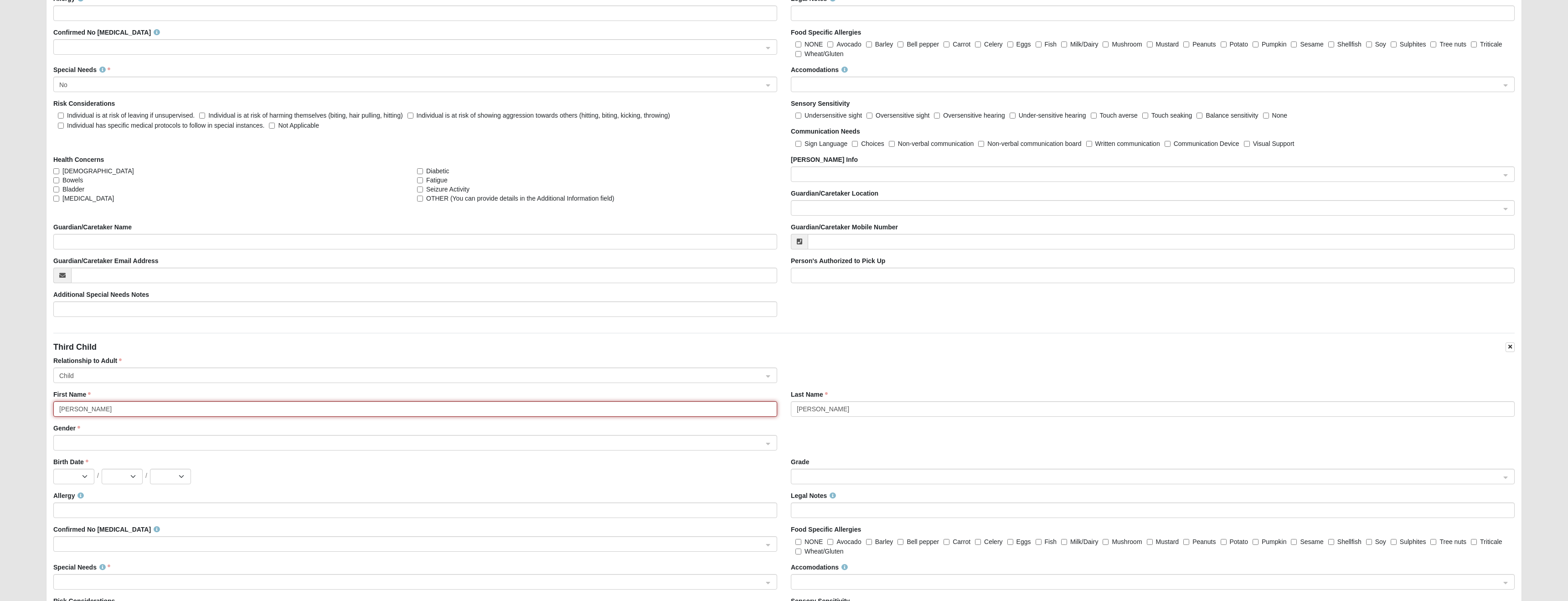
scroll to position [1625, 0]
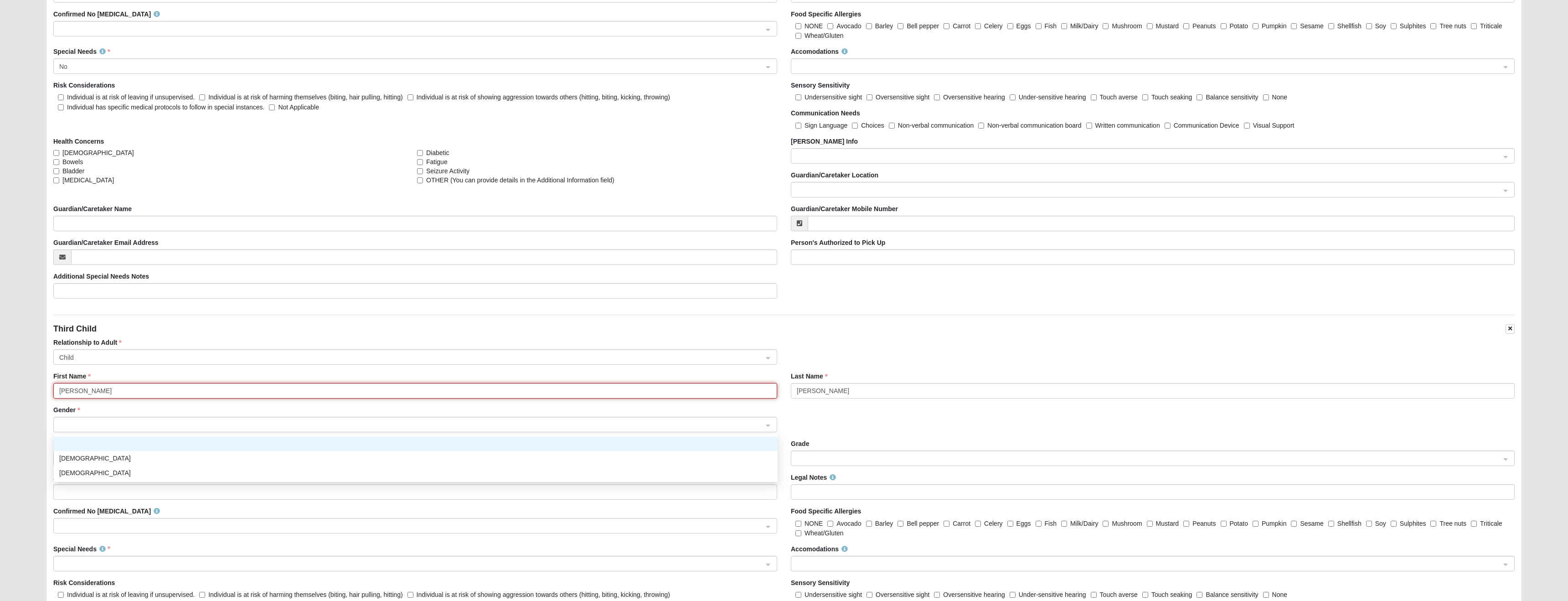
click at [83, 423] on span at bounding box center [410, 425] width 704 height 10
type input "Witt"
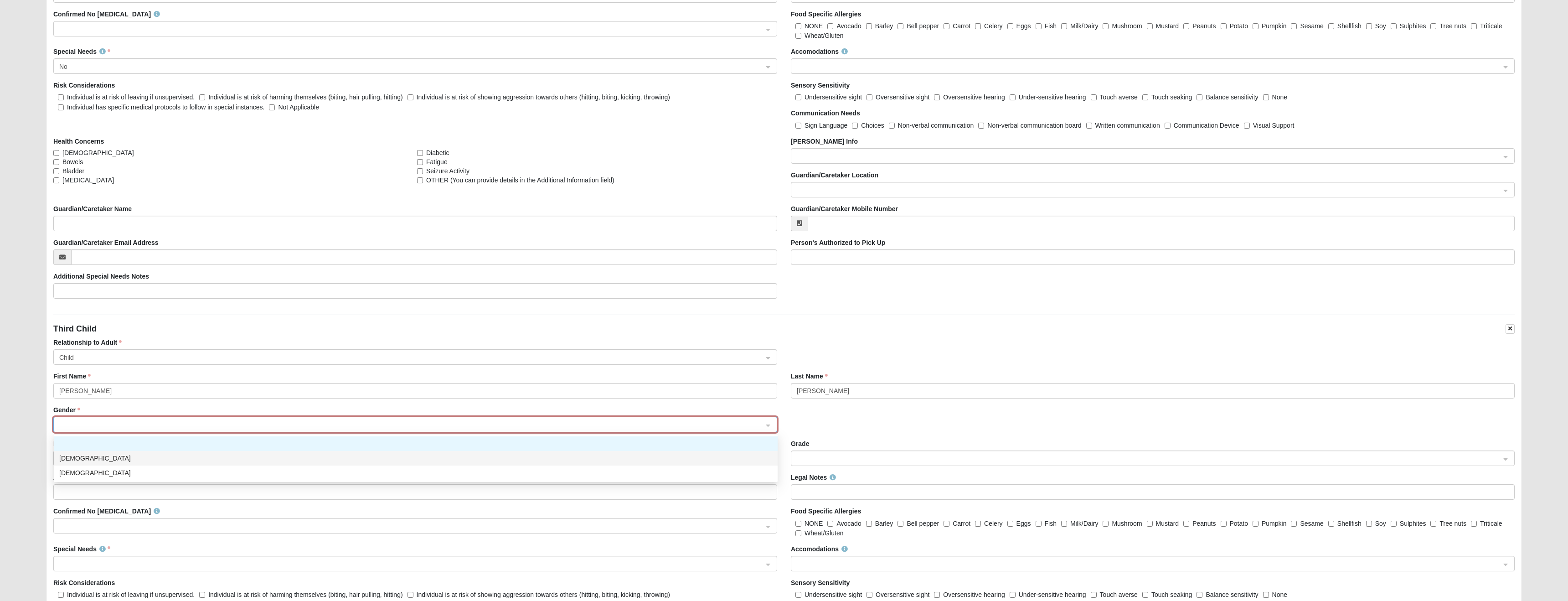
click at [68, 457] on div "Male" at bounding box center [415, 458] width 712 height 10
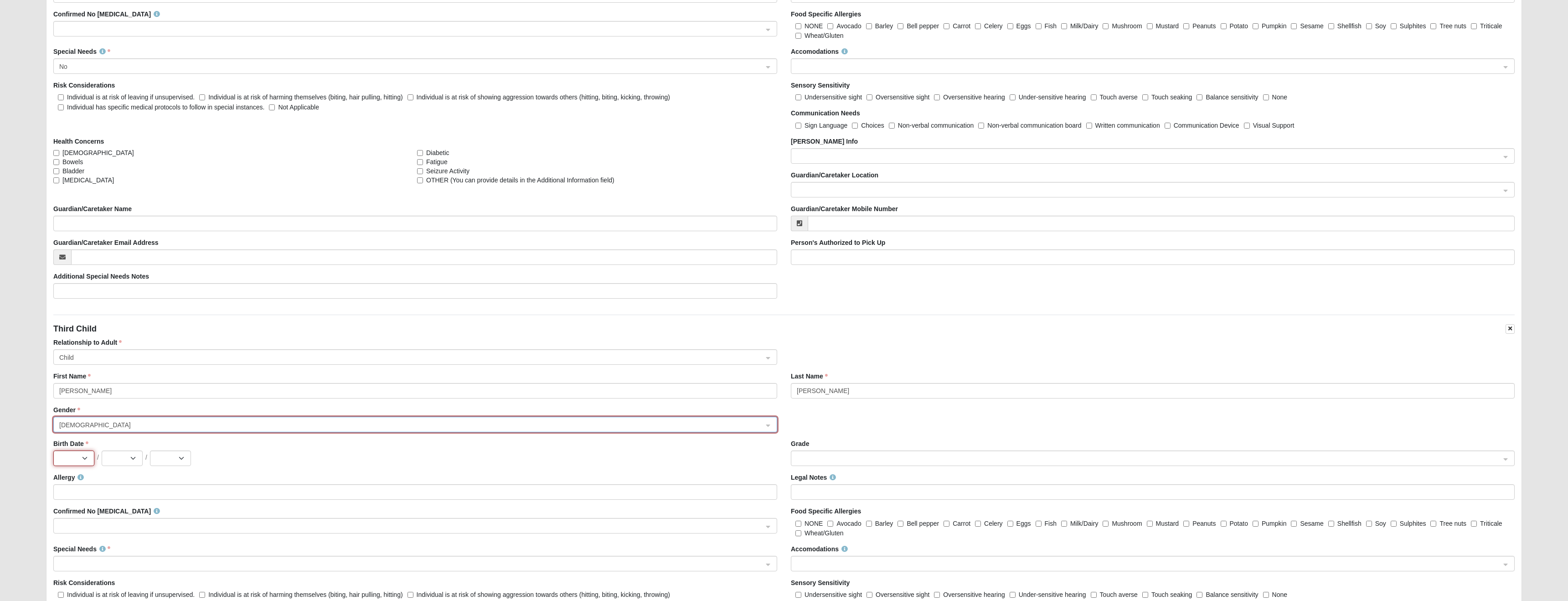
click at [90, 455] on select "Jan Feb Mar Apr May Jun Jul Aug Sep Oct Nov Dec" at bounding box center [74, 458] width 41 height 15
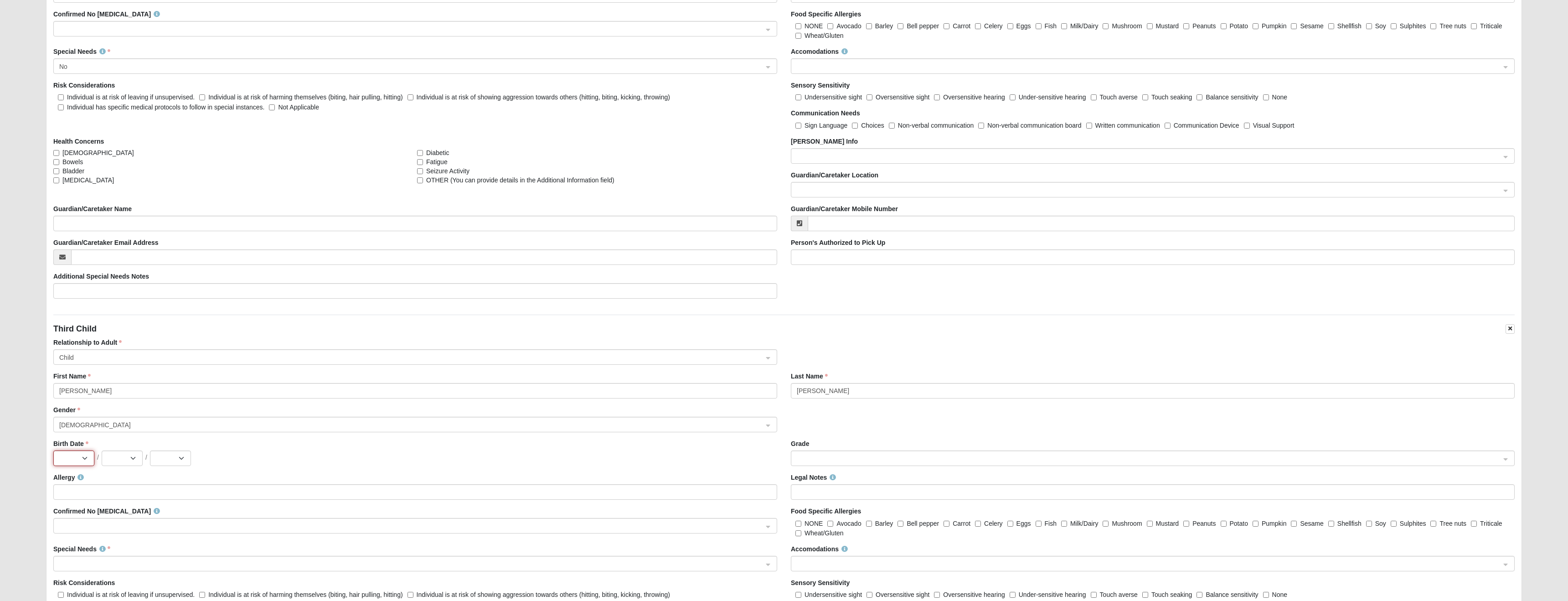
select select "10"
click at [54, 451] on select "Jan Feb Mar Apr May Jun Jul Aug Sep Oct Nov Dec" at bounding box center [74, 458] width 41 height 15
click at [131, 460] on select "1 2 3 4 5 6 7 8 9 10 11 12 13 14 15 16 17 18 19 20 21 22 23 24 25 26 27 28 29 3…" at bounding box center [122, 458] width 41 height 15
select select "6"
click at [102, 451] on select "1 2 3 4 5 6 7 8 9 10 11 12 13 14 15 16 17 18 19 20 21 22 23 24 25 26 27 28 29 3…" at bounding box center [122, 458] width 41 height 15
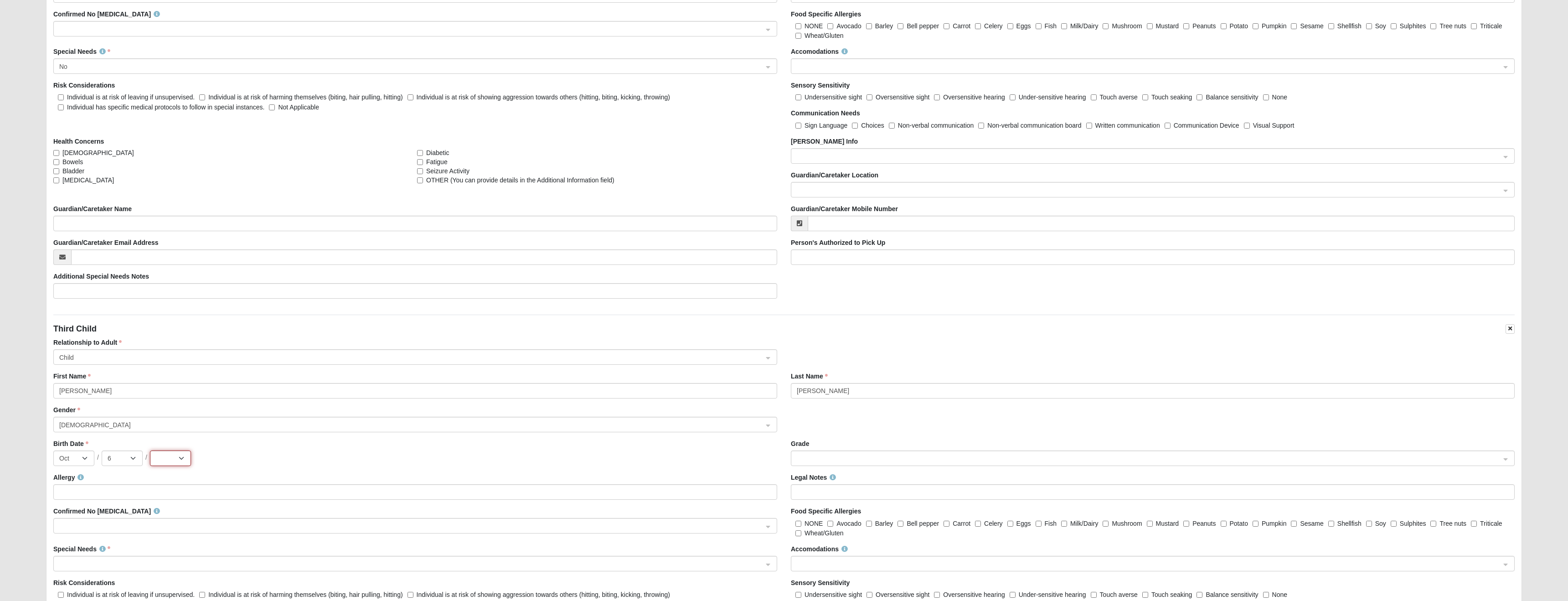
click at [182, 460] on select "2025 2024 2023 2022 2021 2020 2019 2018 2017 2016 2015 2014 2013 2012 2011 2010…" at bounding box center [171, 458] width 41 height 15
select select "2021"
click at [150, 451] on select "2025 2024 2023 2022 2021 2020 2019 2018 2017 2016 2015 2014 2013 2012 2011 2010…" at bounding box center [171, 458] width 41 height 15
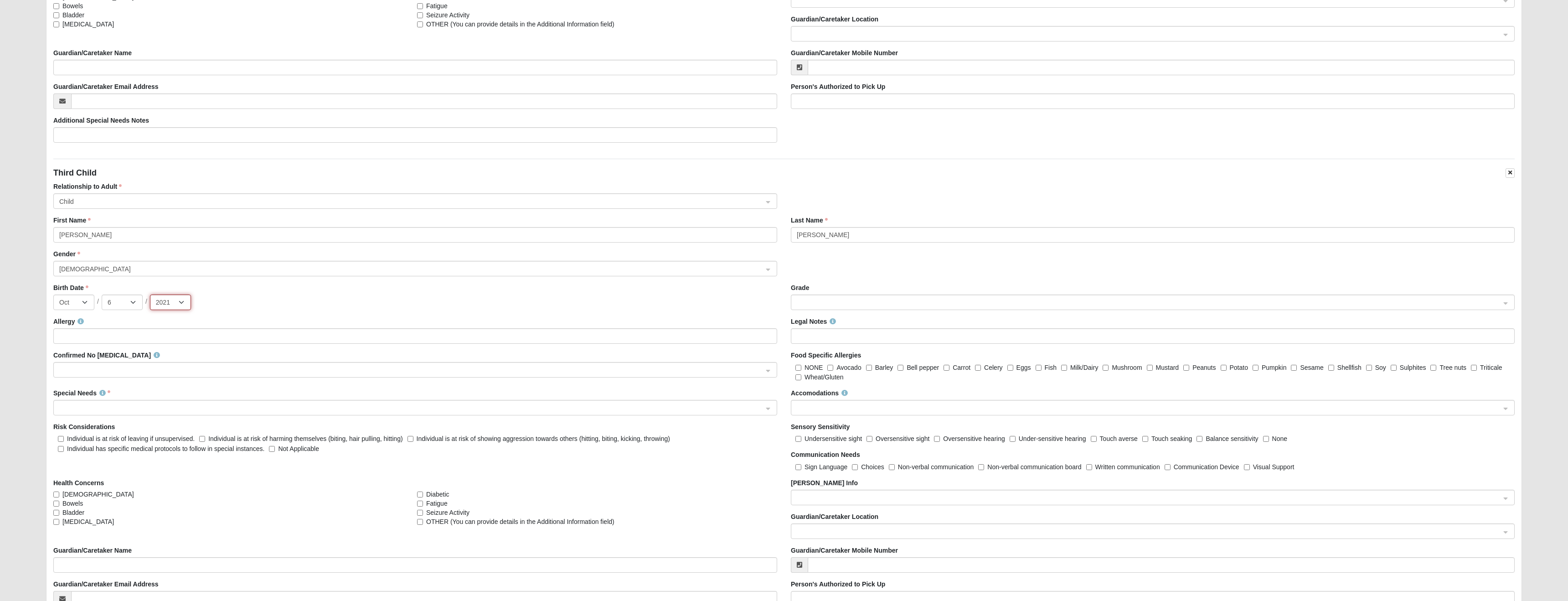
scroll to position [1789, 0]
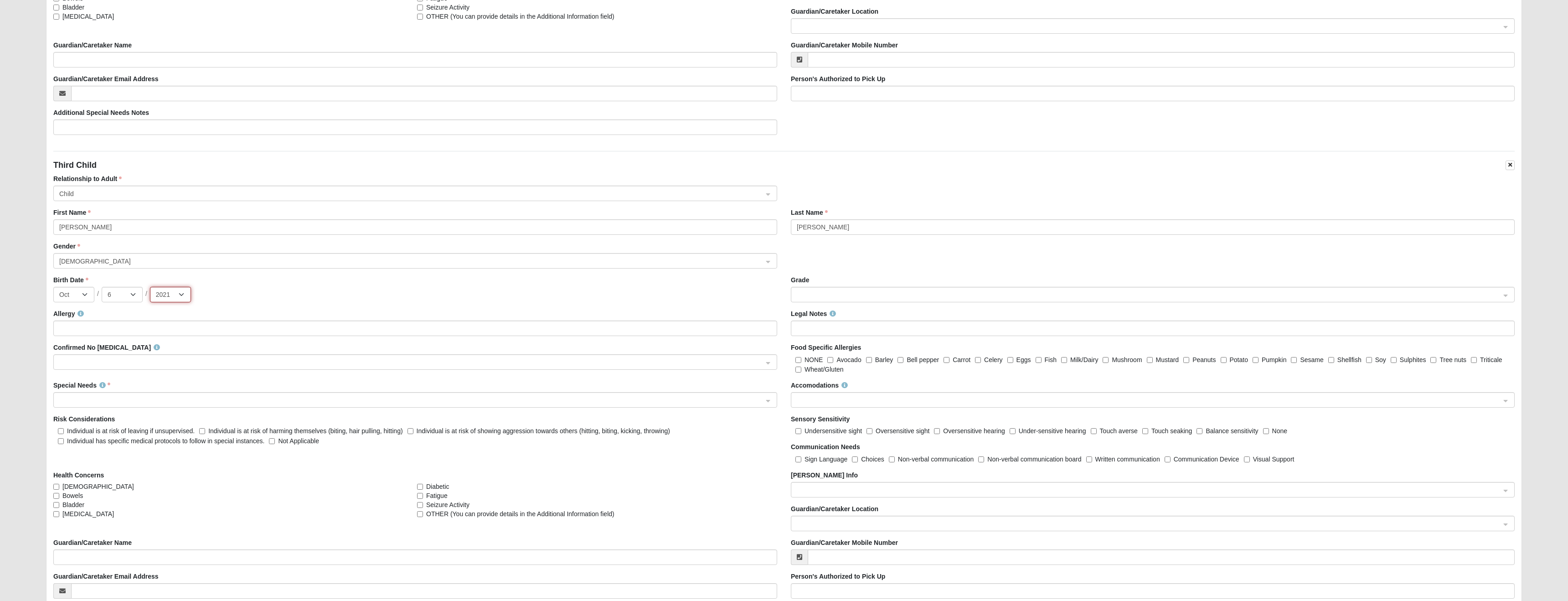
click at [87, 401] on span at bounding box center [410, 400] width 704 height 10
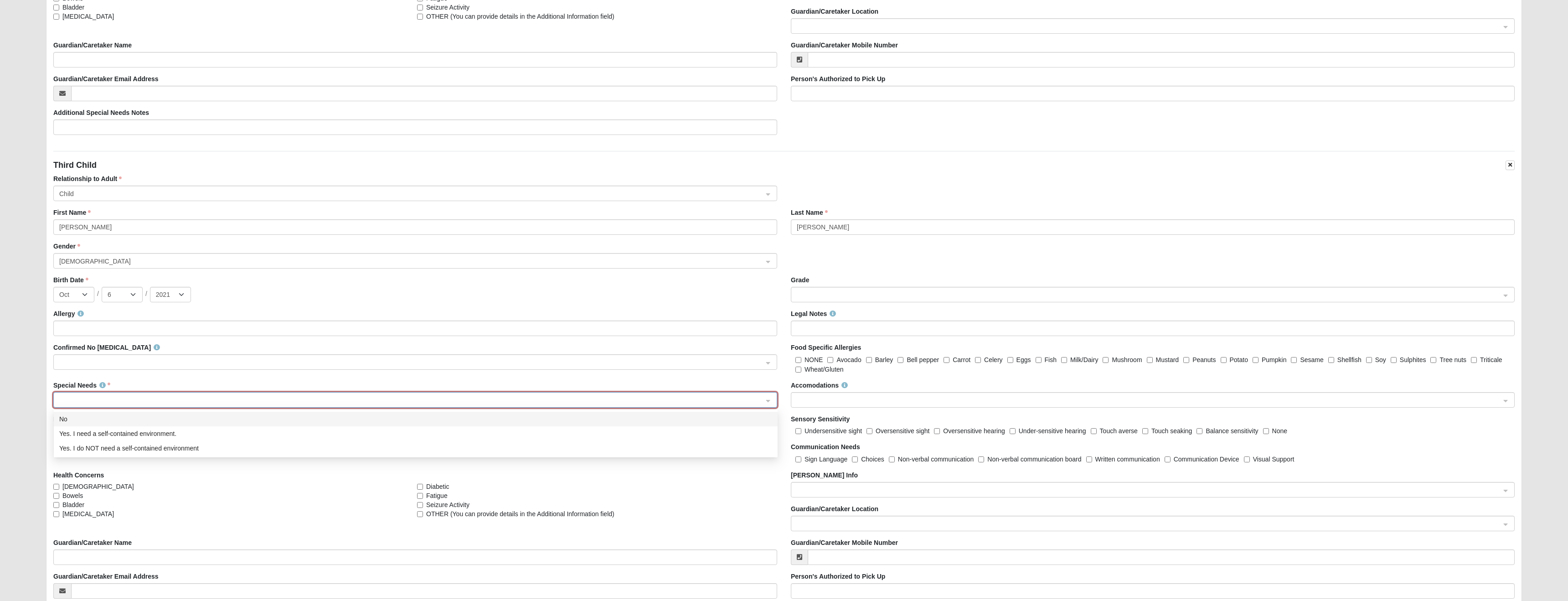
click at [87, 420] on div "No" at bounding box center [415, 419] width 712 height 10
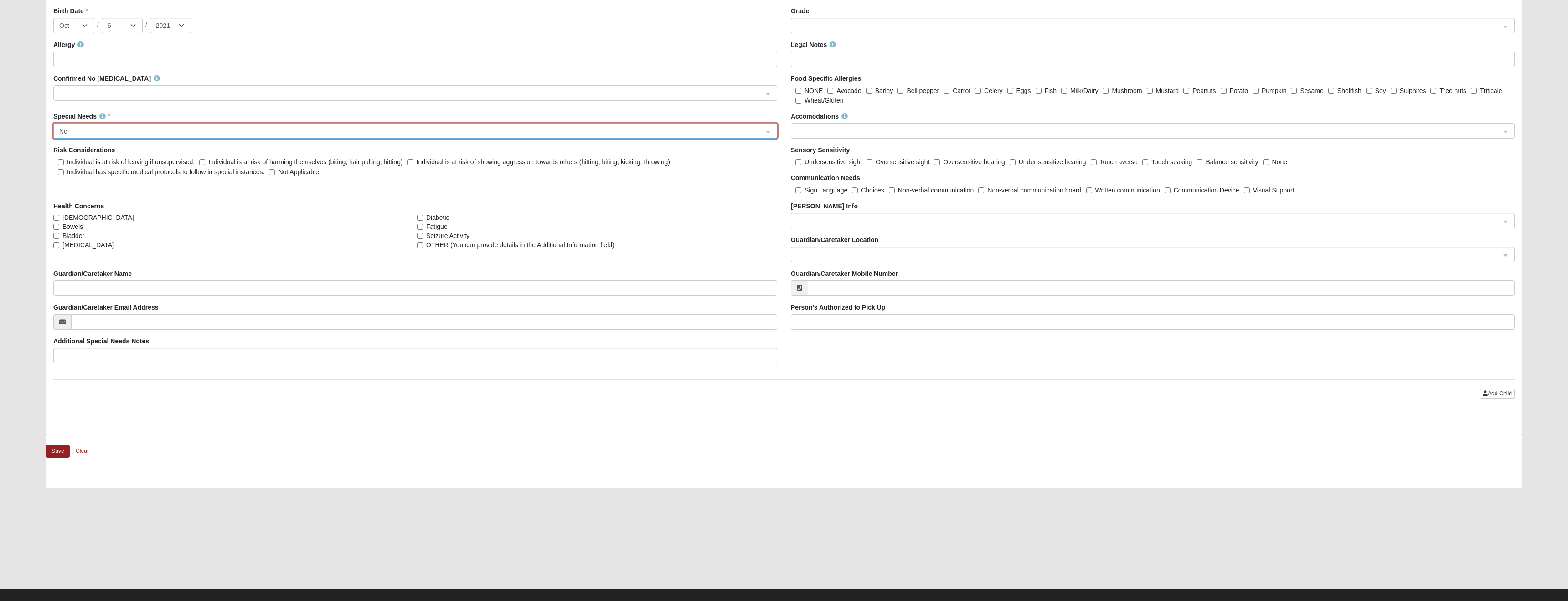
scroll to position [2069, 0]
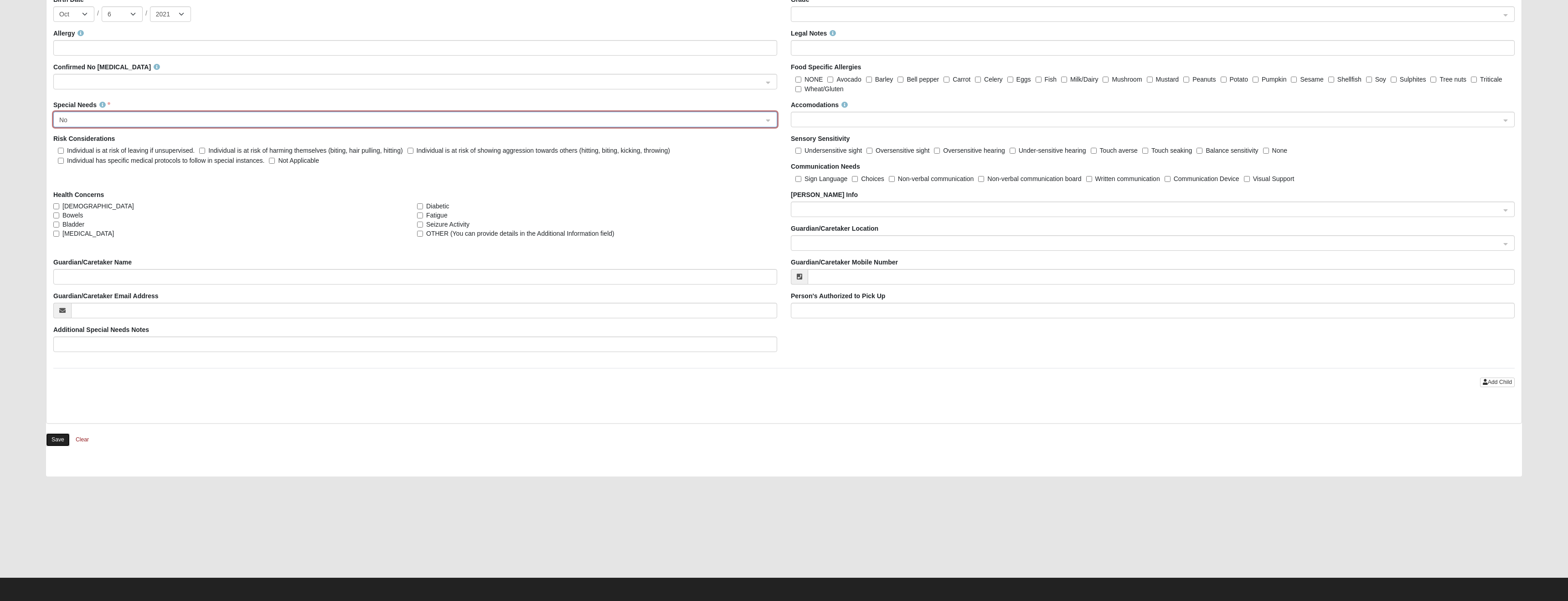
click at [56, 438] on button "Save" at bounding box center [57, 439] width 24 height 13
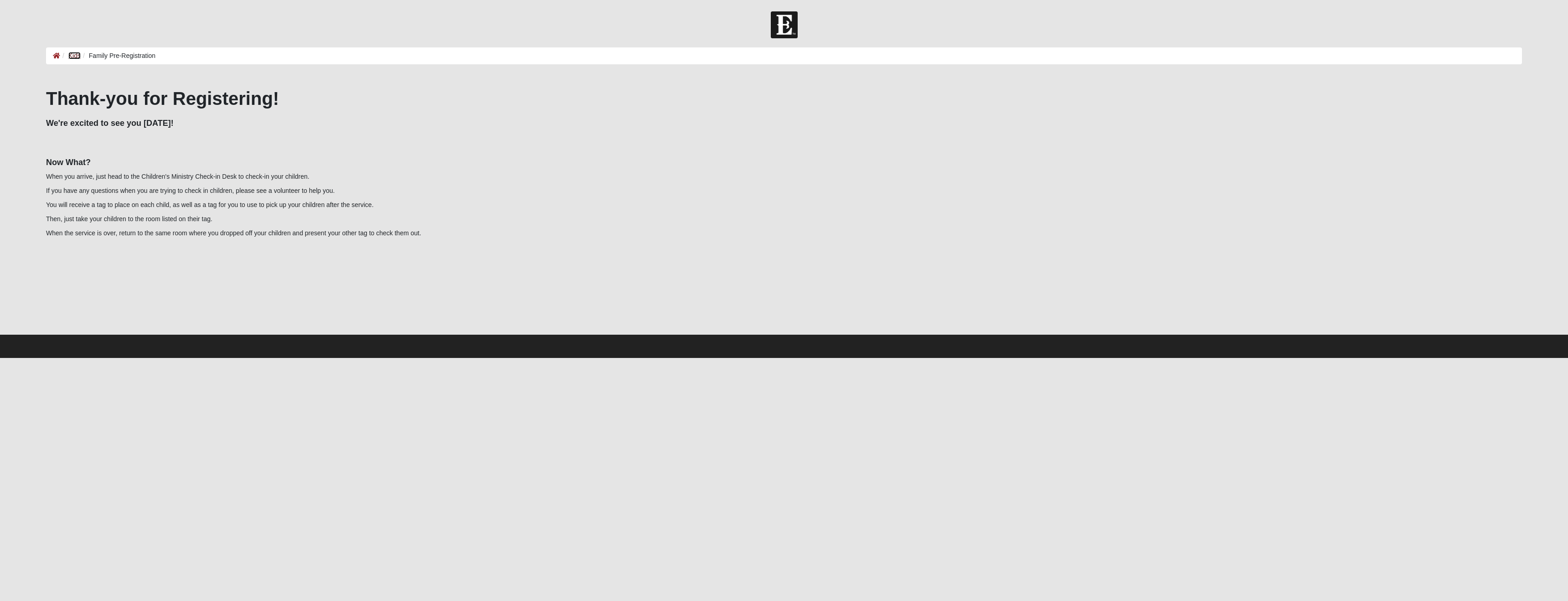
click at [76, 55] on link "Kids" at bounding box center [74, 55] width 13 height 7
